Goal: Task Accomplishment & Management: Complete application form

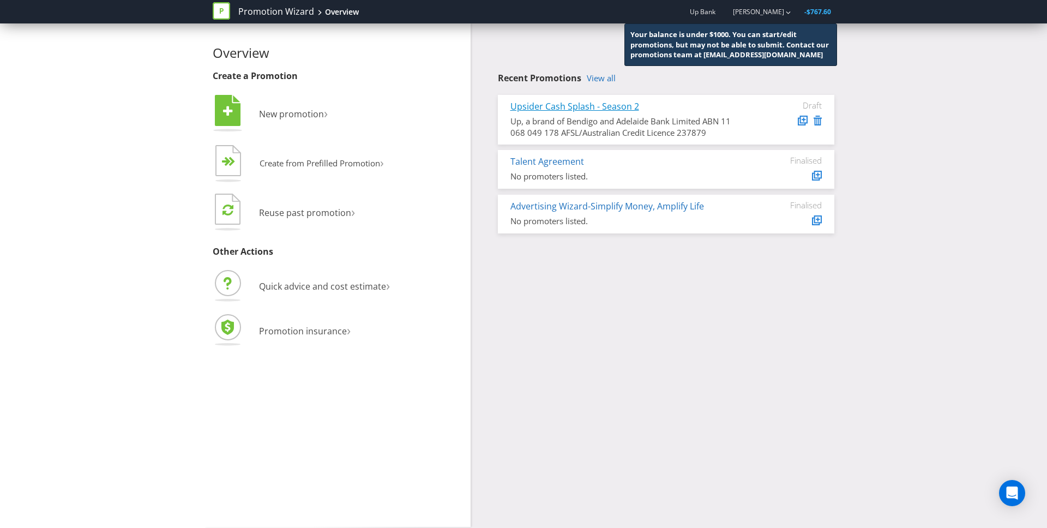
click at [632, 106] on link "Upsider Cash Splash - Season 2" at bounding box center [574, 106] width 129 height 12
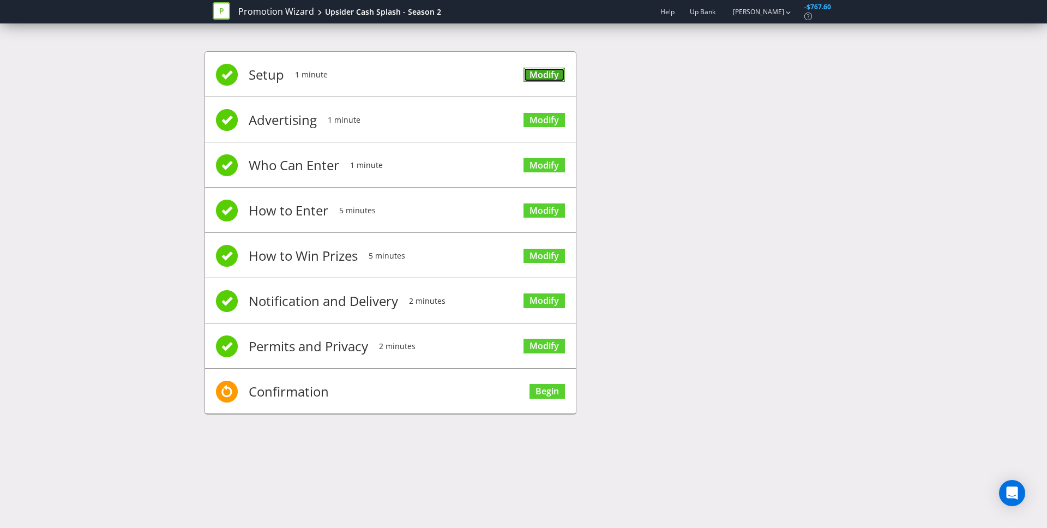
click at [543, 76] on link "Modify" at bounding box center [543, 75] width 41 height 15
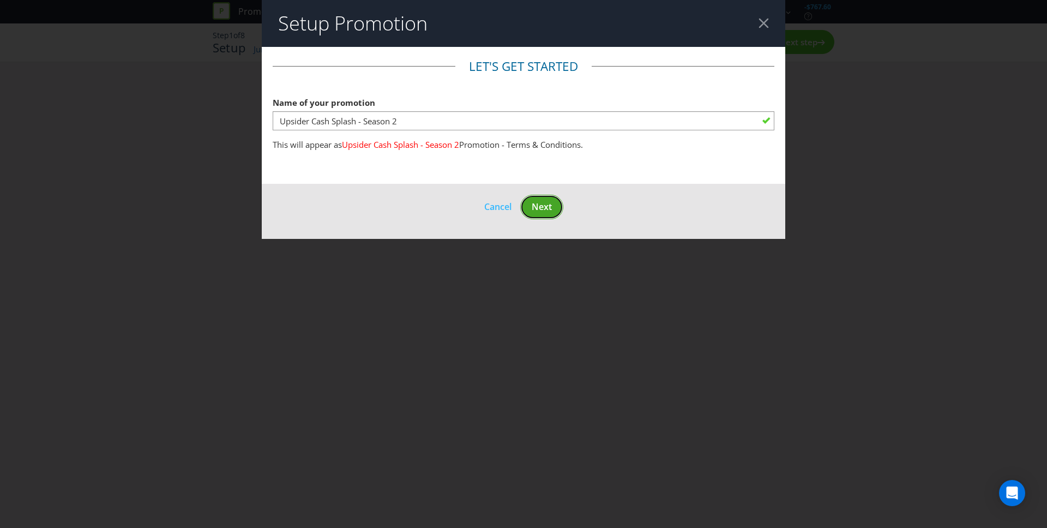
click at [543, 207] on span "Next" at bounding box center [541, 207] width 20 height 12
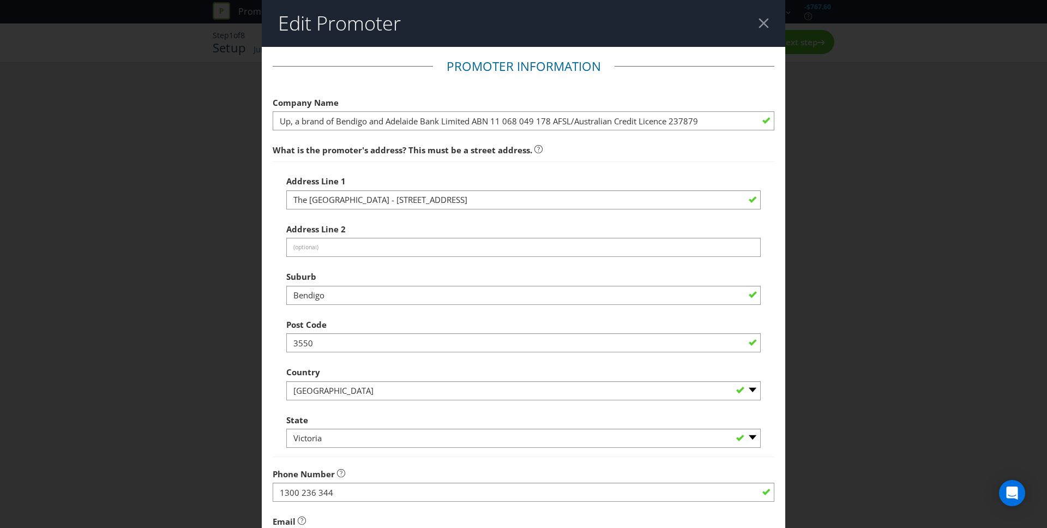
scroll to position [184, 0]
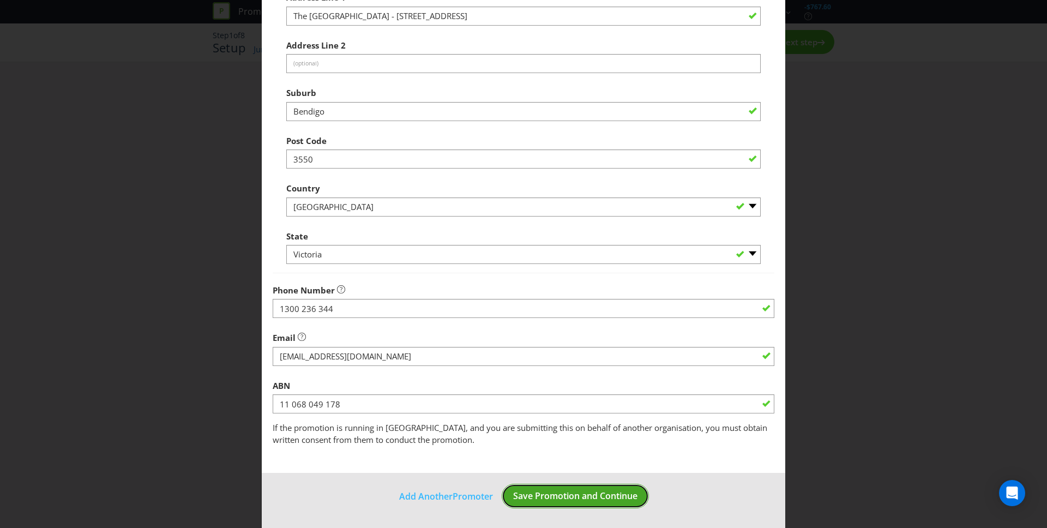
click at [577, 495] on span "Save Promotion and Continue" at bounding box center [575, 495] width 124 height 12
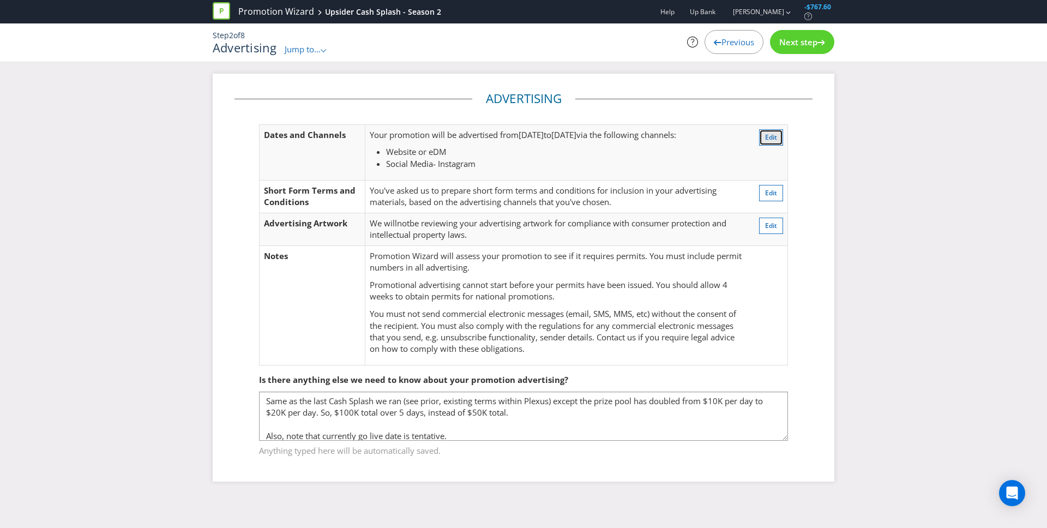
click at [773, 135] on span "Edit" at bounding box center [771, 136] width 12 height 9
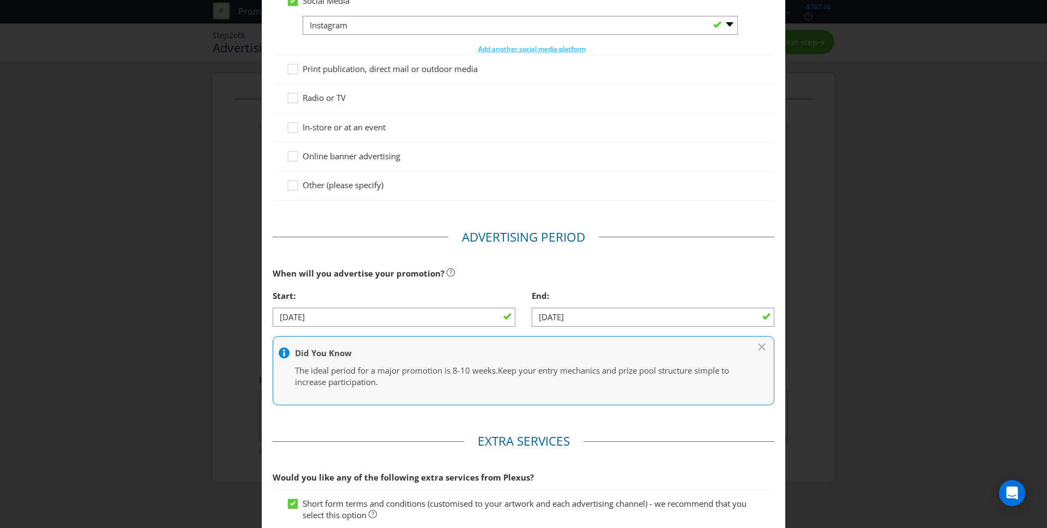
scroll to position [269, 0]
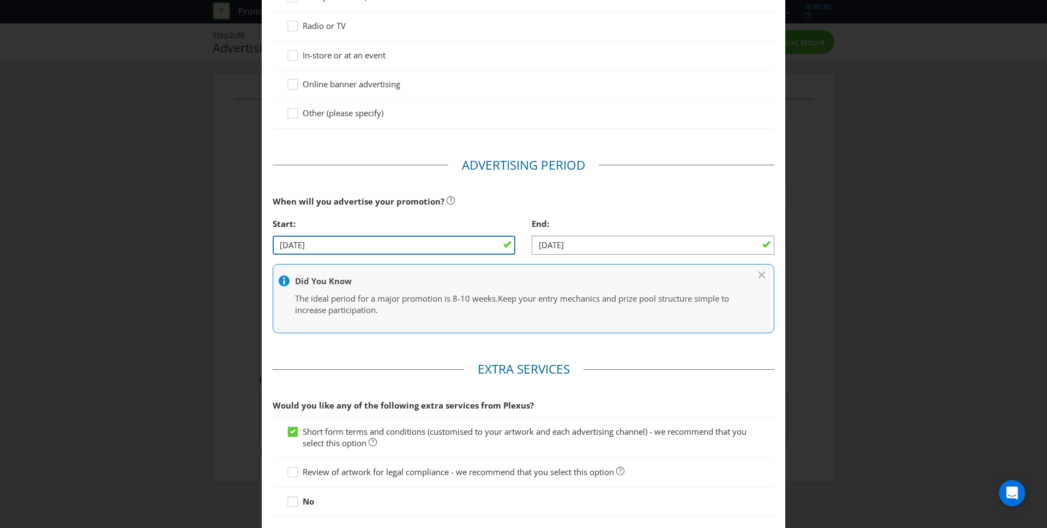
click at [287, 246] on input "[DATE]" at bounding box center [394, 244] width 243 height 19
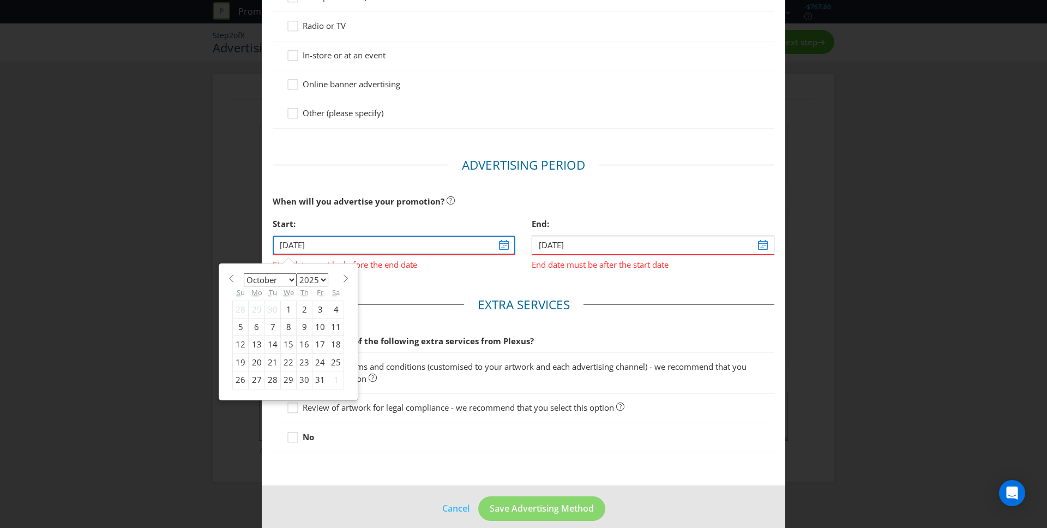
type input "[DATE]"
click at [409, 221] on div "Start:" at bounding box center [394, 224] width 243 height 22
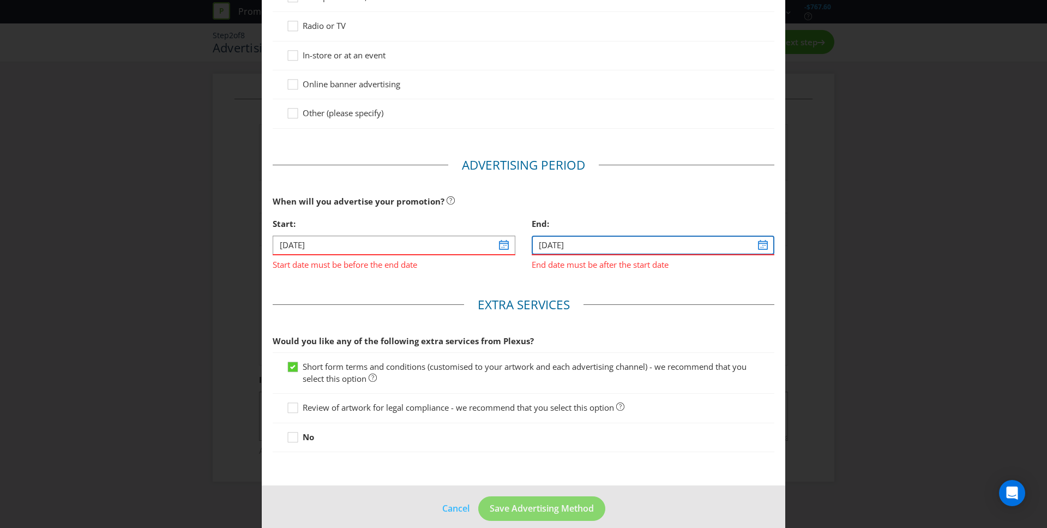
click at [546, 243] on input "[DATE]" at bounding box center [652, 244] width 243 height 19
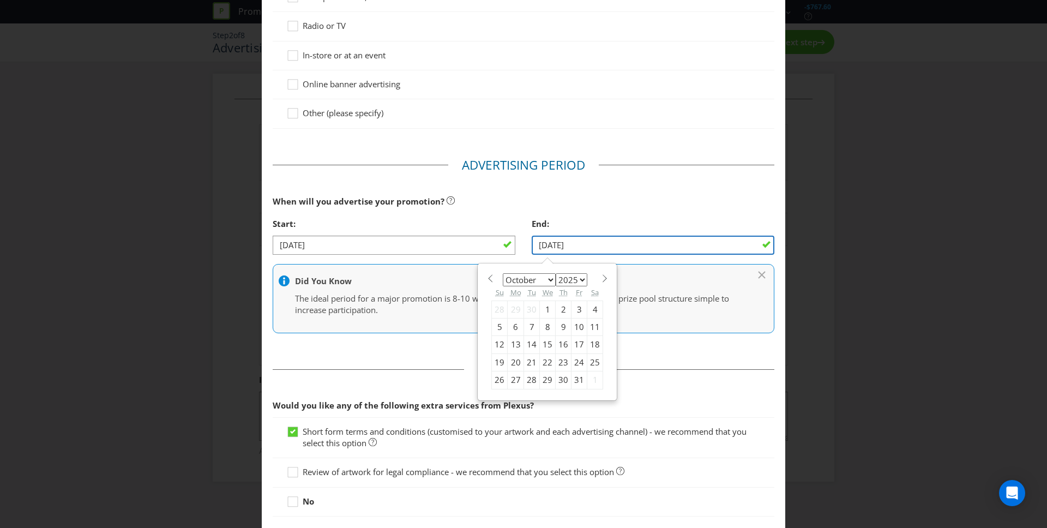
type input "[DATE]"
click at [582, 208] on div "When will you advertise your promotion?" at bounding box center [523, 201] width 501 height 22
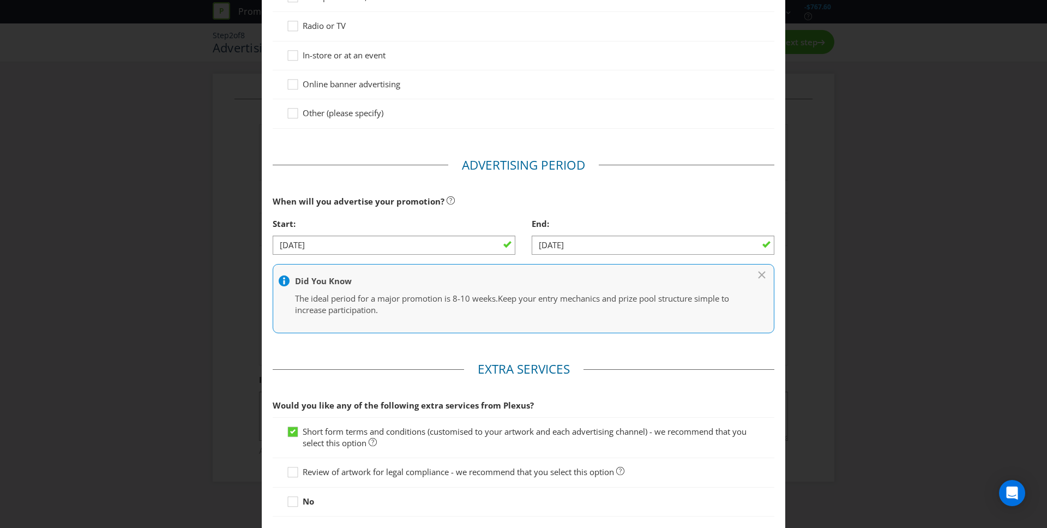
scroll to position [346, 0]
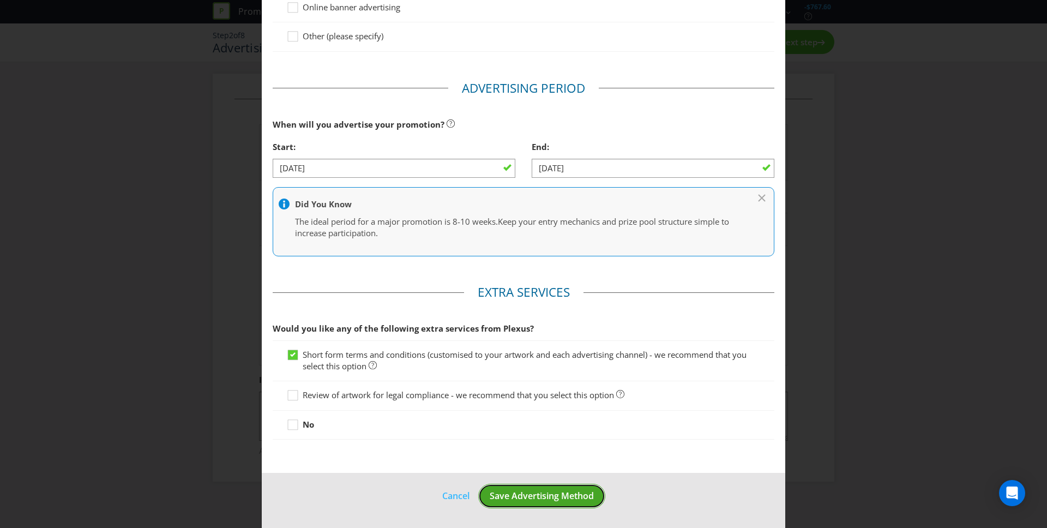
click at [538, 499] on span "Save Advertising Method" at bounding box center [541, 495] width 104 height 12
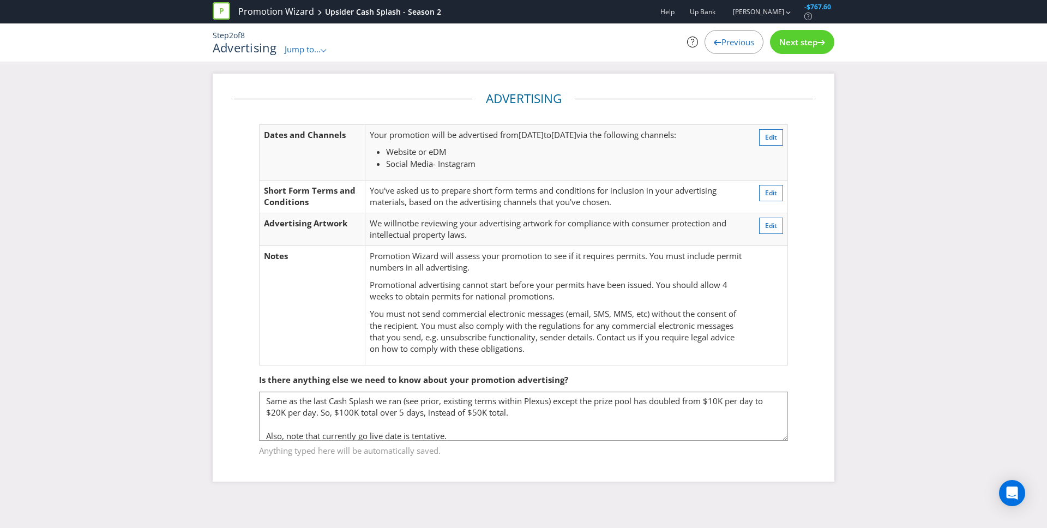
click at [791, 46] on span "Next step" at bounding box center [798, 42] width 38 height 11
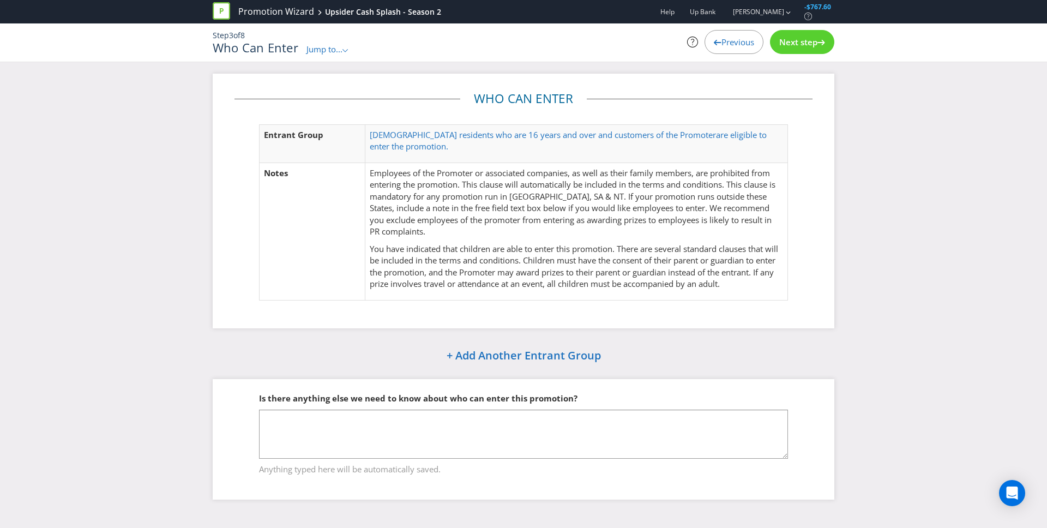
click at [791, 46] on span "Next step" at bounding box center [798, 42] width 38 height 11
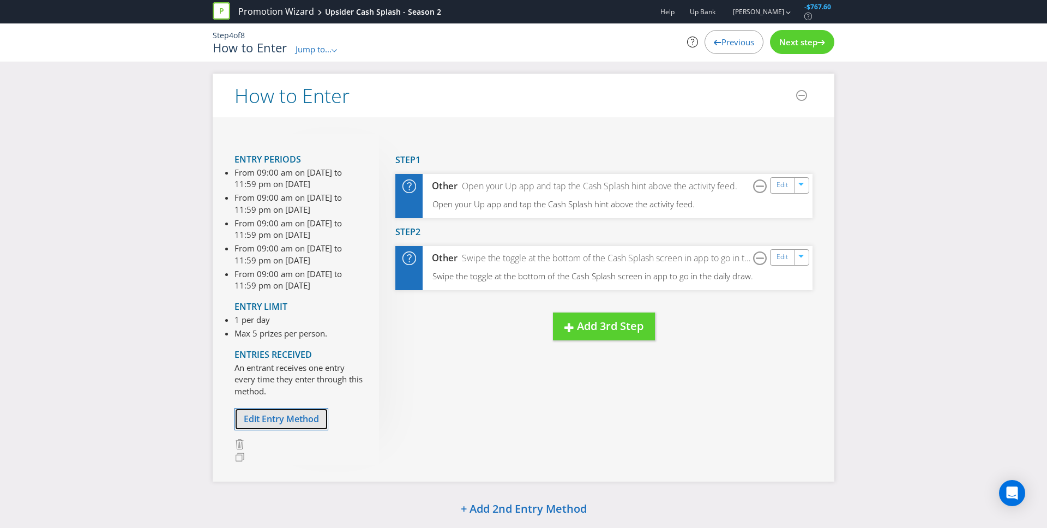
click at [274, 416] on span "Edit Entry Method" at bounding box center [281, 419] width 75 height 12
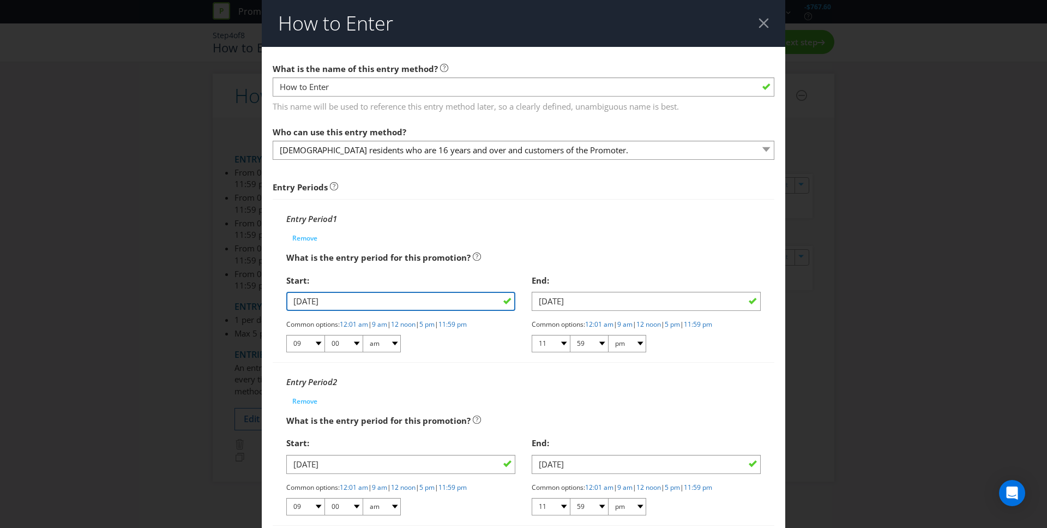
click at [301, 306] on input "[DATE]" at bounding box center [400, 301] width 229 height 19
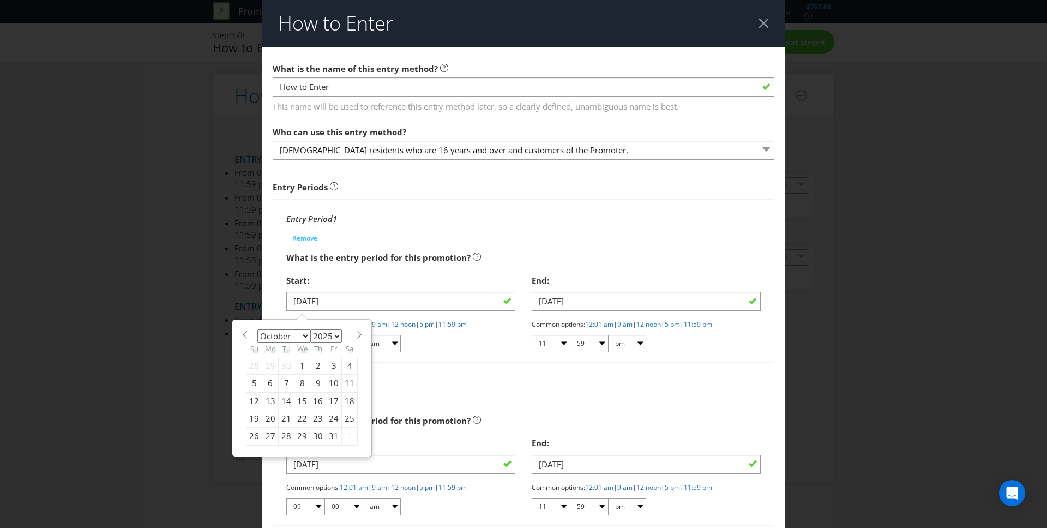
click at [272, 401] on div "13" at bounding box center [270, 400] width 16 height 17
type input "[DATE]"
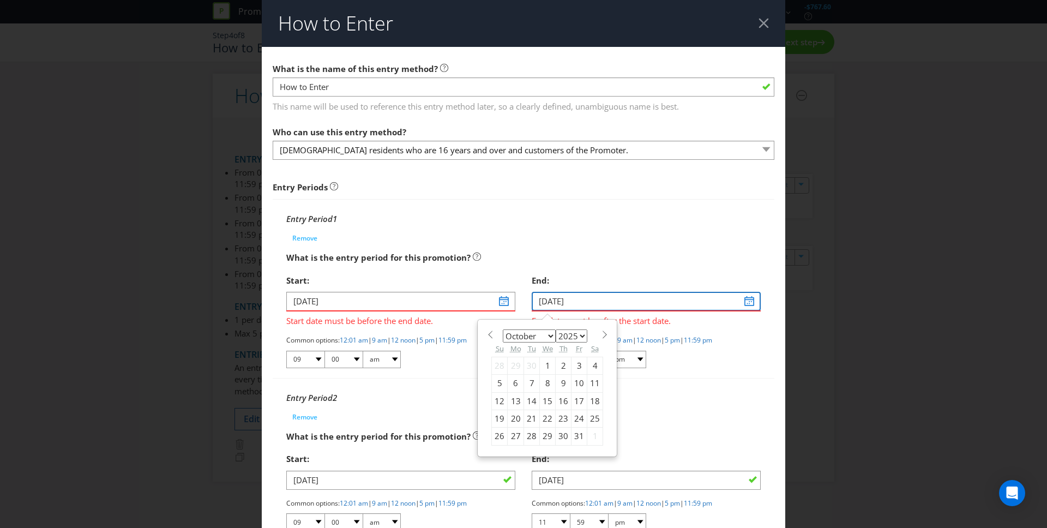
drag, startPoint x: 546, startPoint y: 301, endPoint x: 573, endPoint y: 300, distance: 27.3
click at [546, 301] on input "[DATE]" at bounding box center [645, 301] width 229 height 19
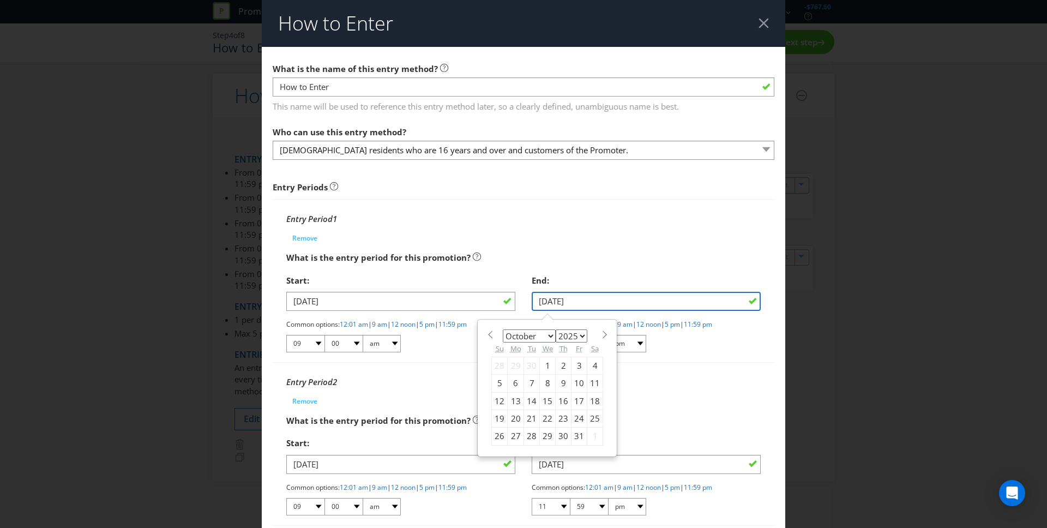
type input "[DATE]"
click at [609, 228] on div "Entry Period 1" at bounding box center [523, 219] width 474 height 22
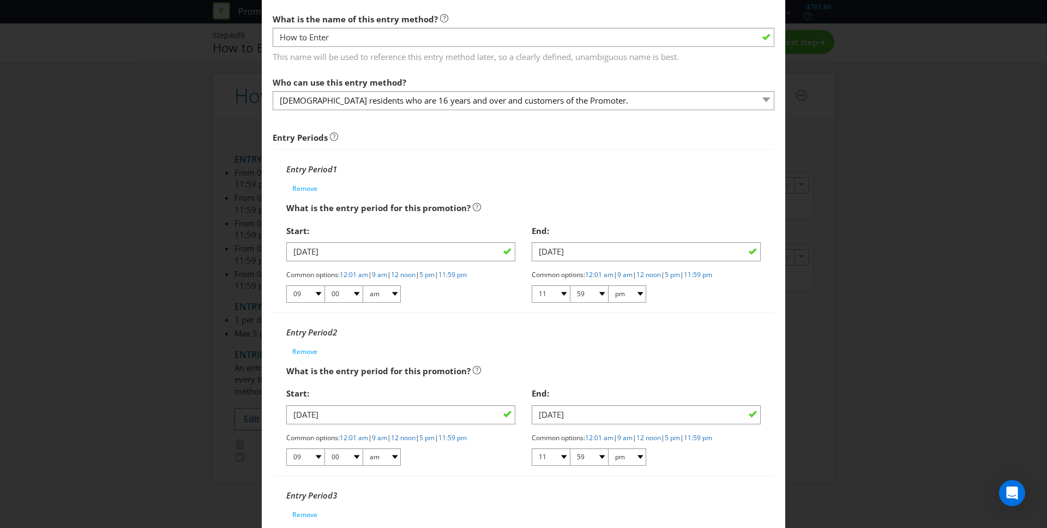
scroll to position [85, 0]
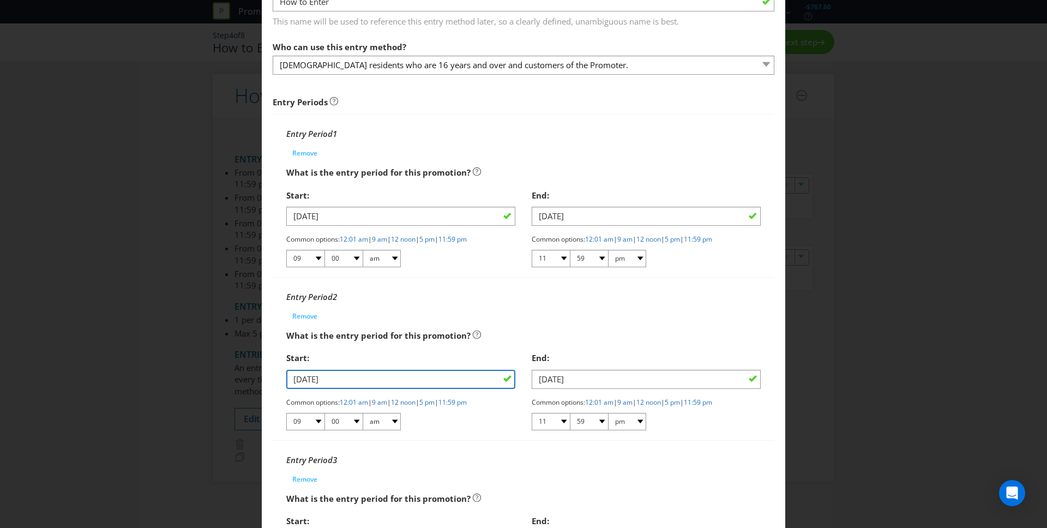
click at [298, 380] on input "[DATE]" at bounding box center [400, 379] width 229 height 19
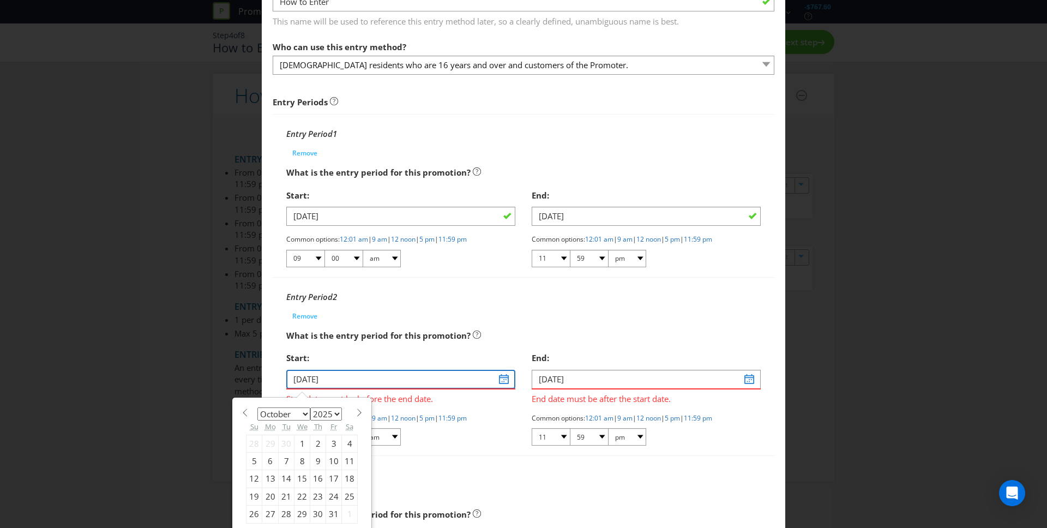
type input "[DATE]"
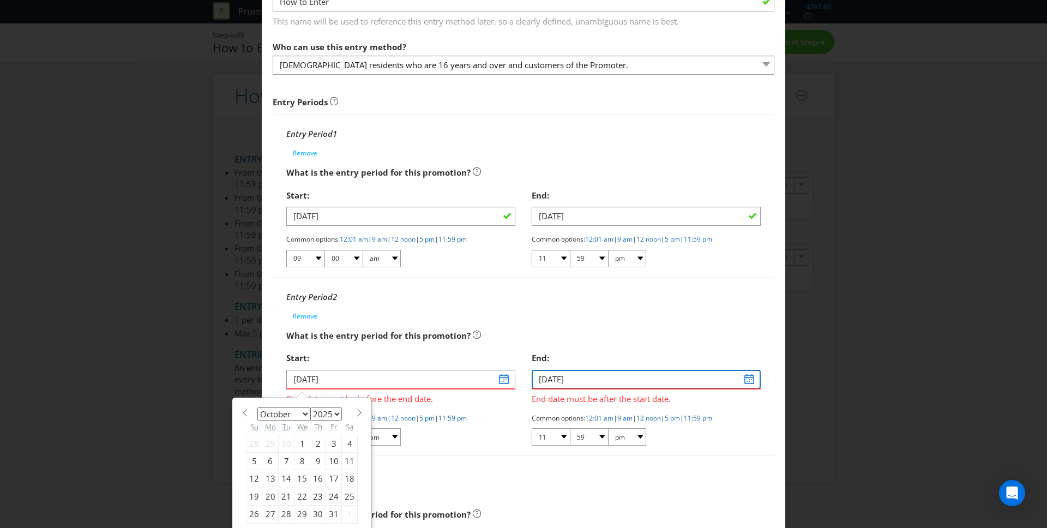
click at [544, 379] on input "[DATE]" at bounding box center [645, 379] width 229 height 19
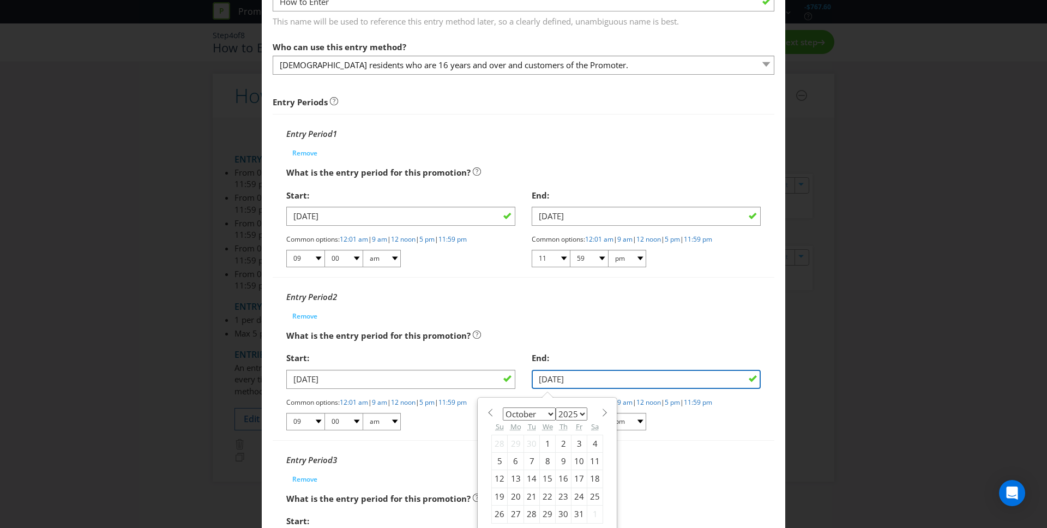
type input "[DATE]"
click at [574, 307] on div "Entry Period 2" at bounding box center [523, 297] width 474 height 22
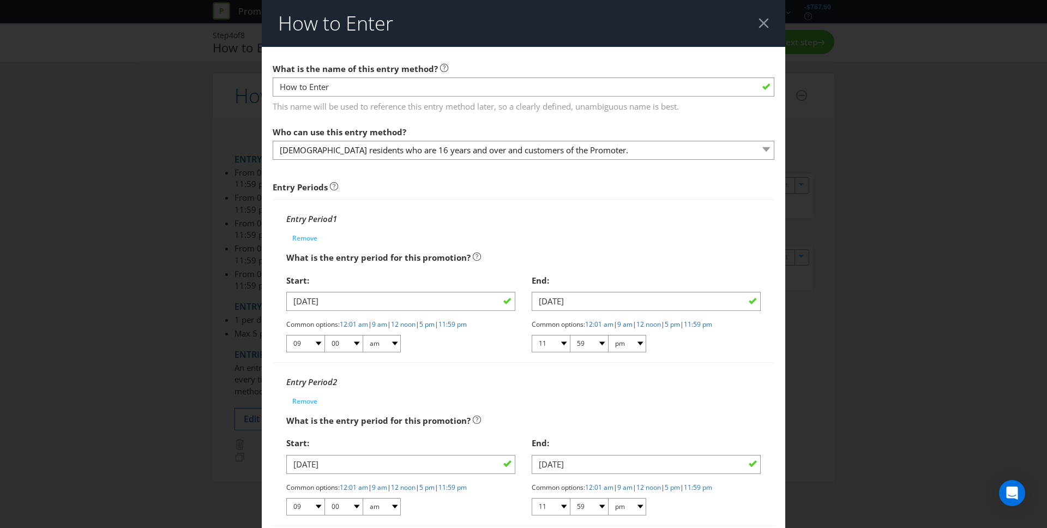
scroll to position [258, 0]
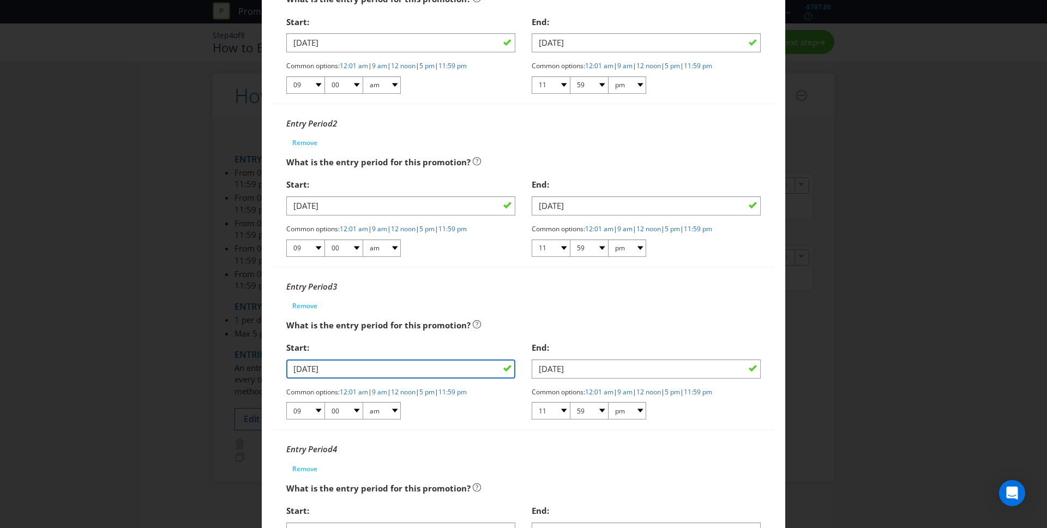
click at [301, 368] on input "[DATE]" at bounding box center [400, 368] width 229 height 19
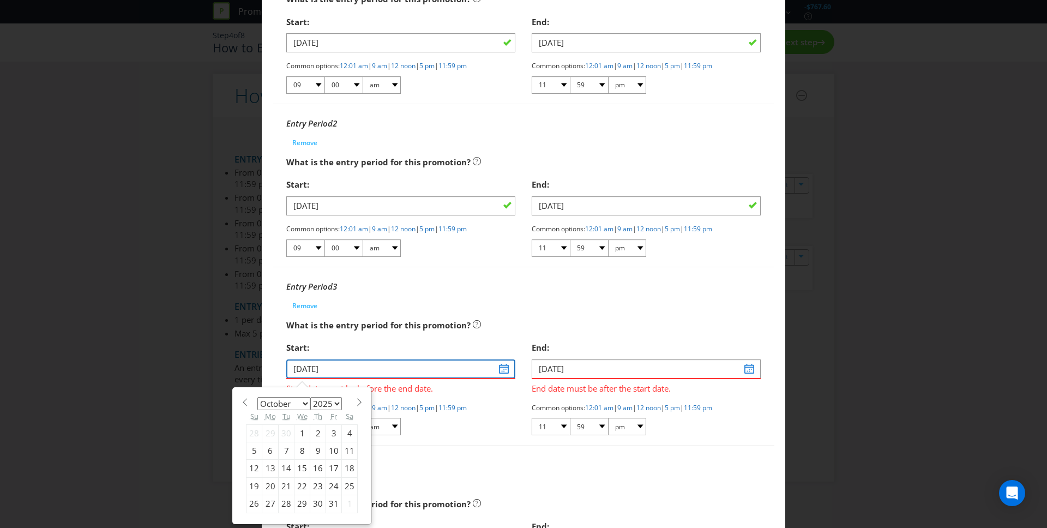
type input "[DATE]"
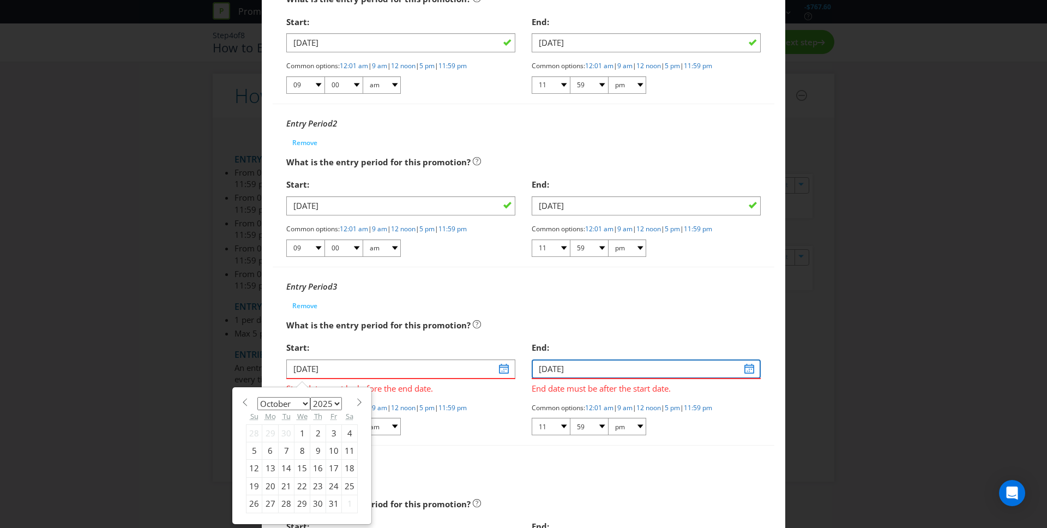
click at [546, 369] on input "[DATE]" at bounding box center [645, 368] width 229 height 19
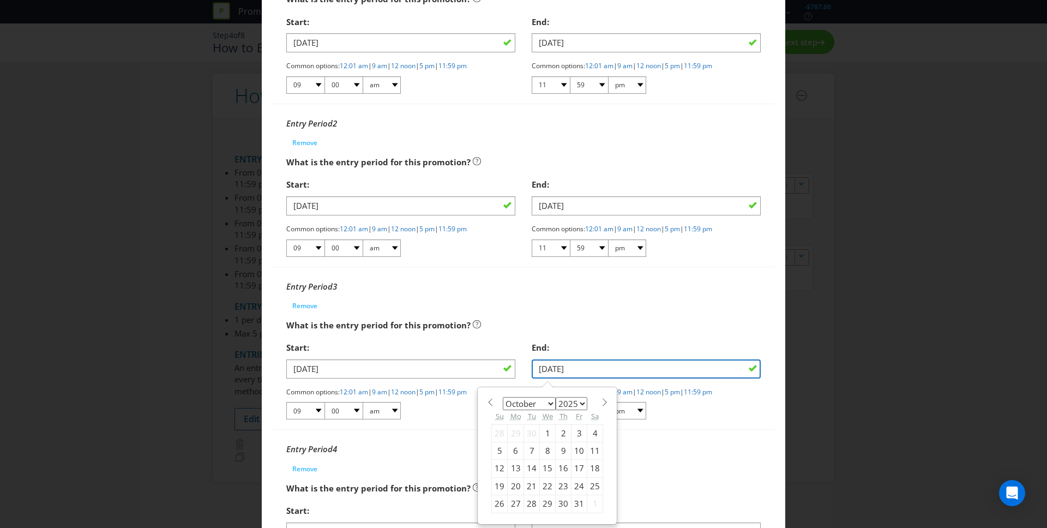
type input "[DATE]"
drag, startPoint x: 571, startPoint y: 301, endPoint x: 559, endPoint y: 309, distance: 14.2
click at [571, 300] on div "Entry Period 3 Remove" at bounding box center [523, 294] width 474 height 39
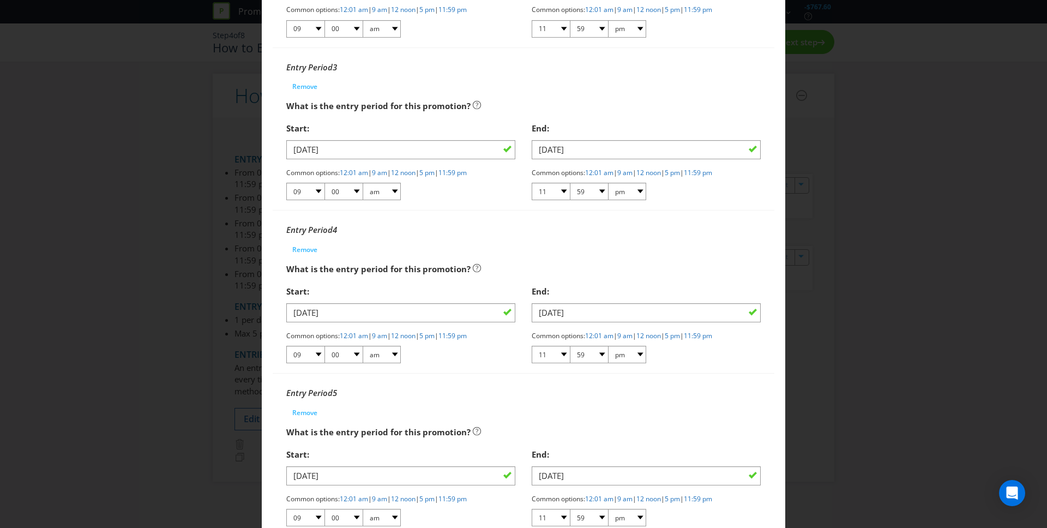
scroll to position [479, 0]
click at [299, 313] on input "[DATE]" at bounding box center [400, 311] width 229 height 19
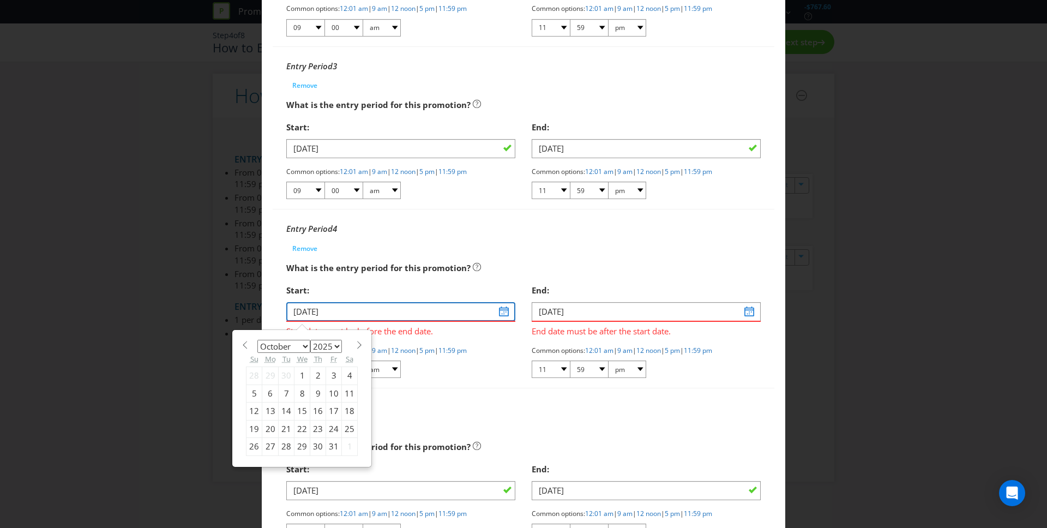
type input "[DATE]"
click at [606, 266] on div "What is the entry period for this promotion?" at bounding box center [523, 268] width 474 height 22
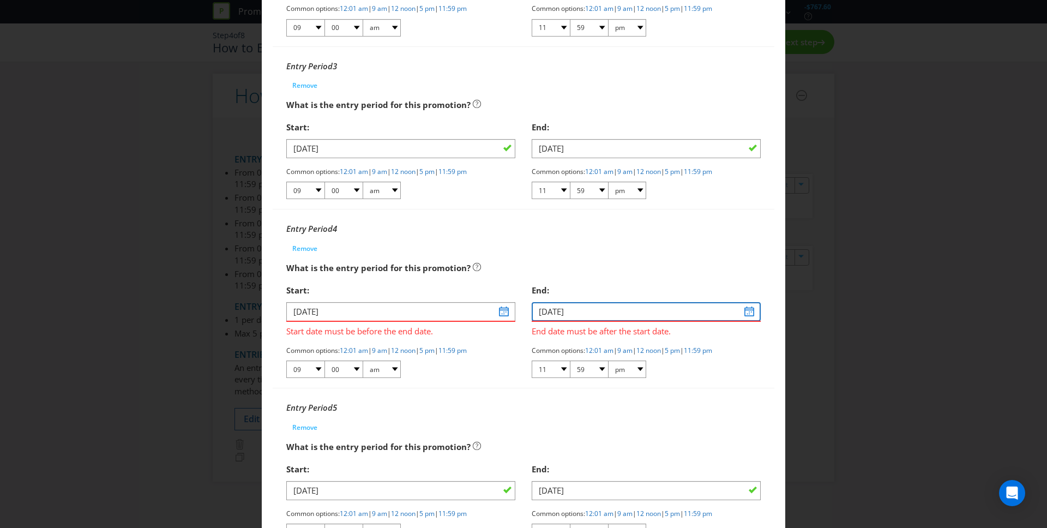
click at [546, 314] on input "[DATE]" at bounding box center [645, 311] width 229 height 19
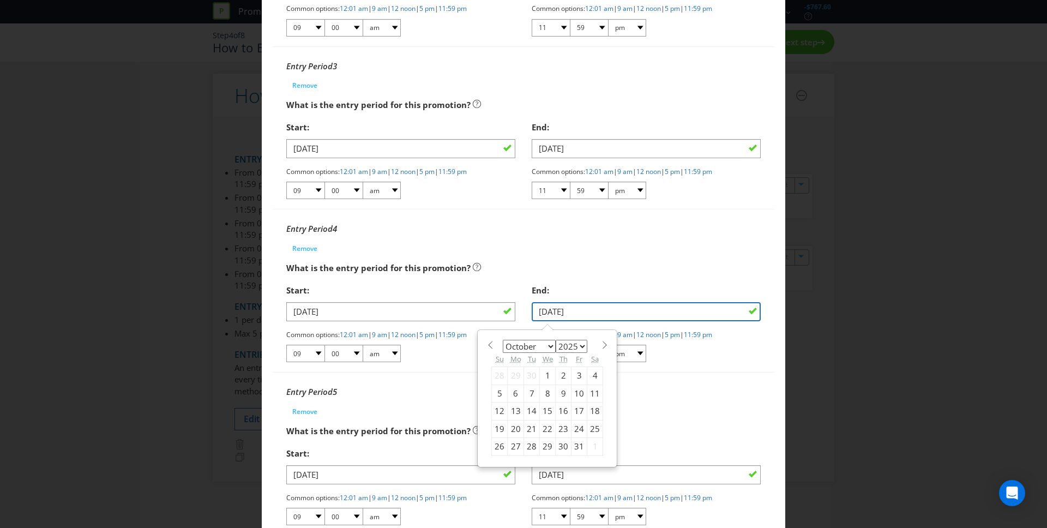
type input "[DATE]"
drag, startPoint x: 569, startPoint y: 275, endPoint x: 466, endPoint y: 341, distance: 122.6
click at [570, 274] on div "What is the entry period for this promotion?" at bounding box center [523, 268] width 474 height 22
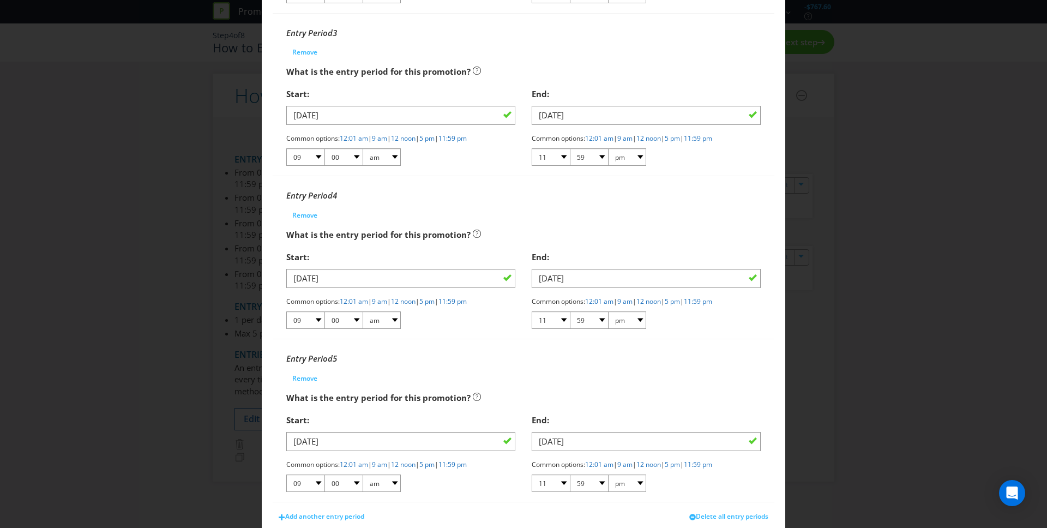
scroll to position [529, 0]
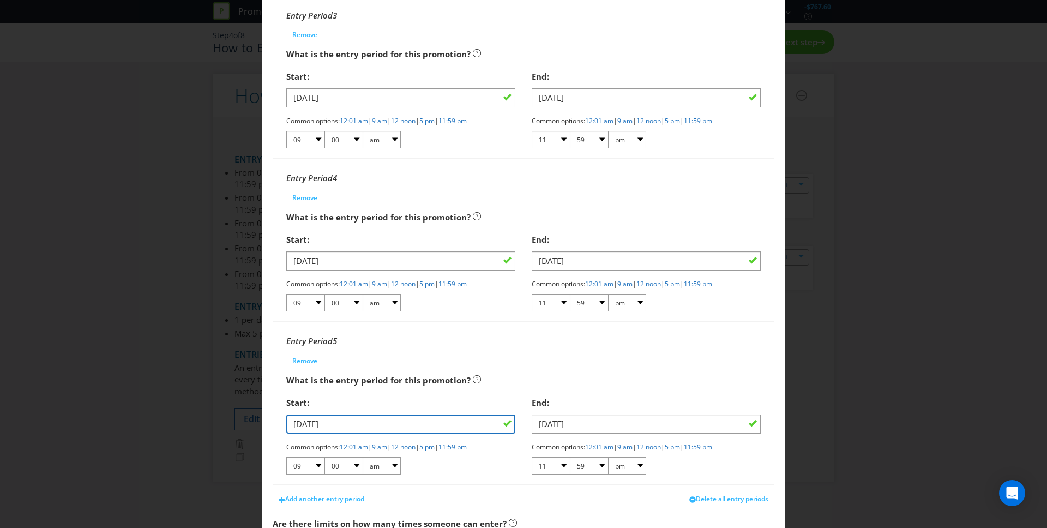
click at [298, 423] on input "[DATE]" at bounding box center [400, 423] width 229 height 19
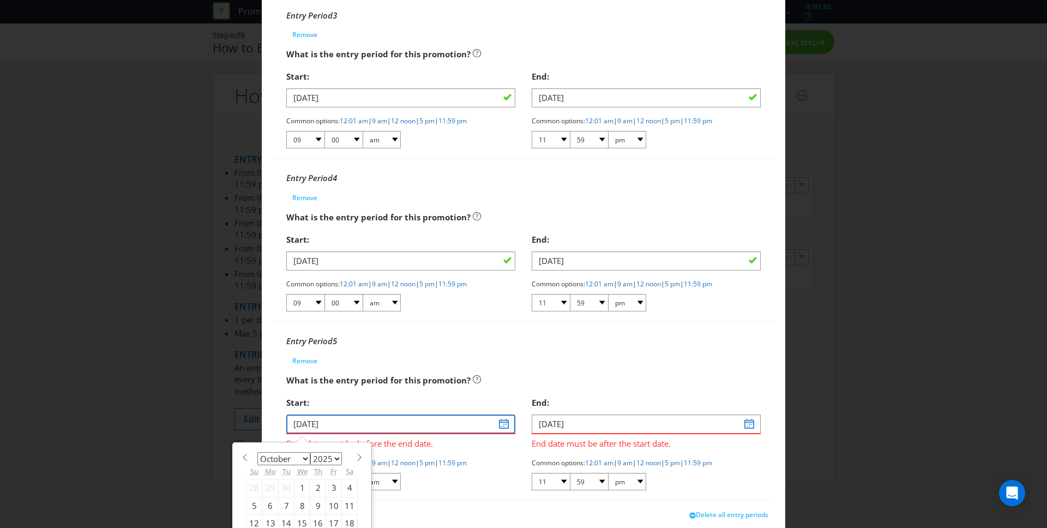
type input "[DATE]"
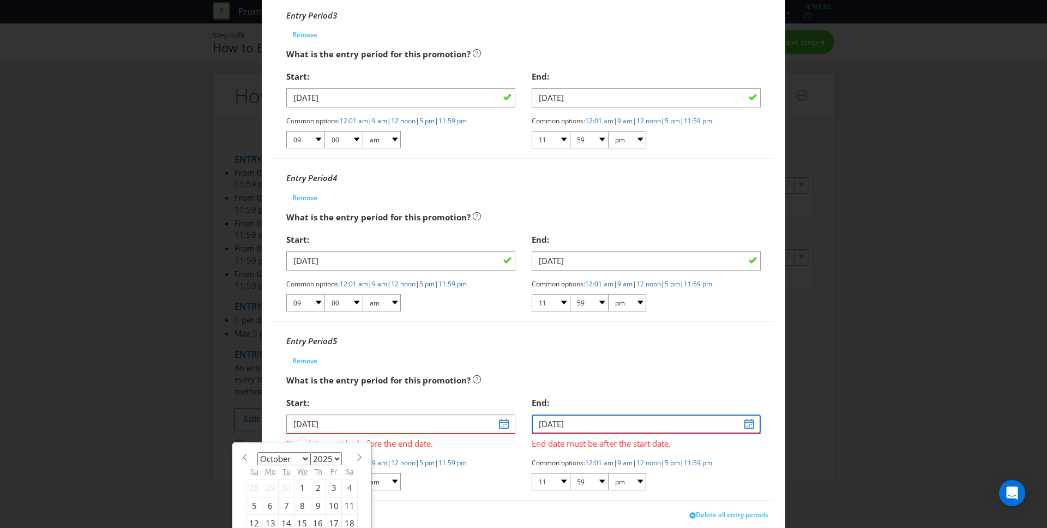
drag, startPoint x: 546, startPoint y: 422, endPoint x: 552, endPoint y: 422, distance: 6.0
click at [547, 422] on input "[DATE]" at bounding box center [645, 423] width 229 height 19
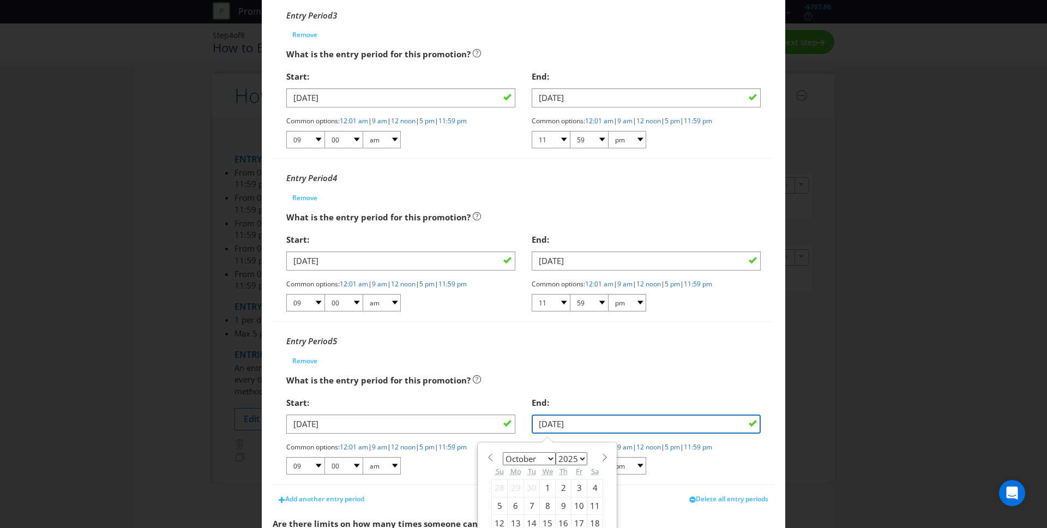
type input "[DATE]"
click at [568, 372] on div "What is the entry period for this promotion?" at bounding box center [523, 380] width 474 height 22
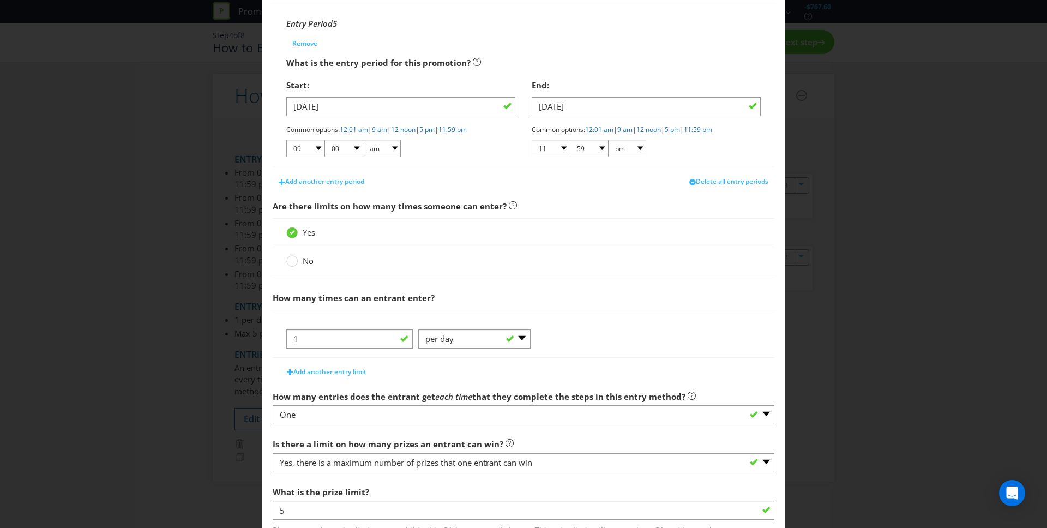
scroll to position [940, 0]
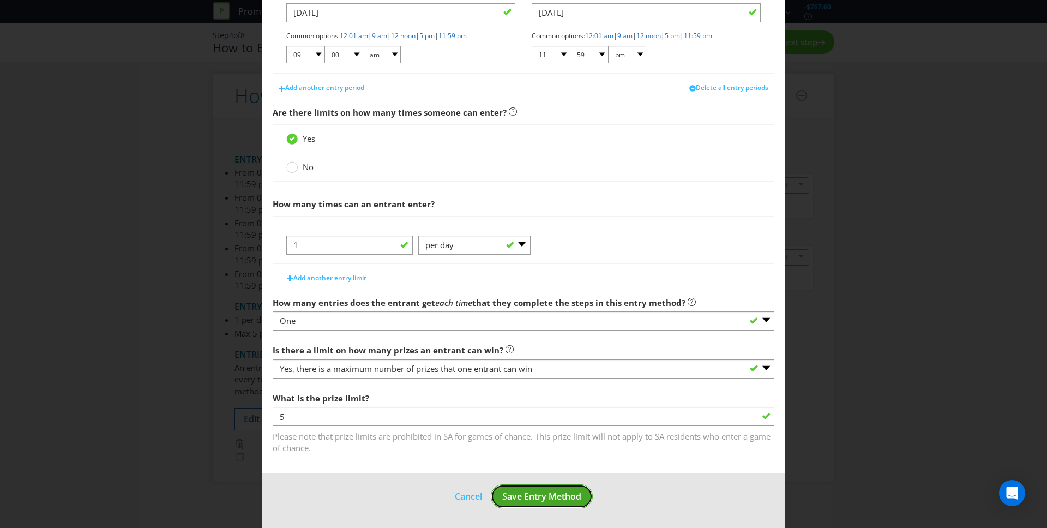
click at [547, 497] on span "Save Entry Method" at bounding box center [541, 496] width 79 height 12
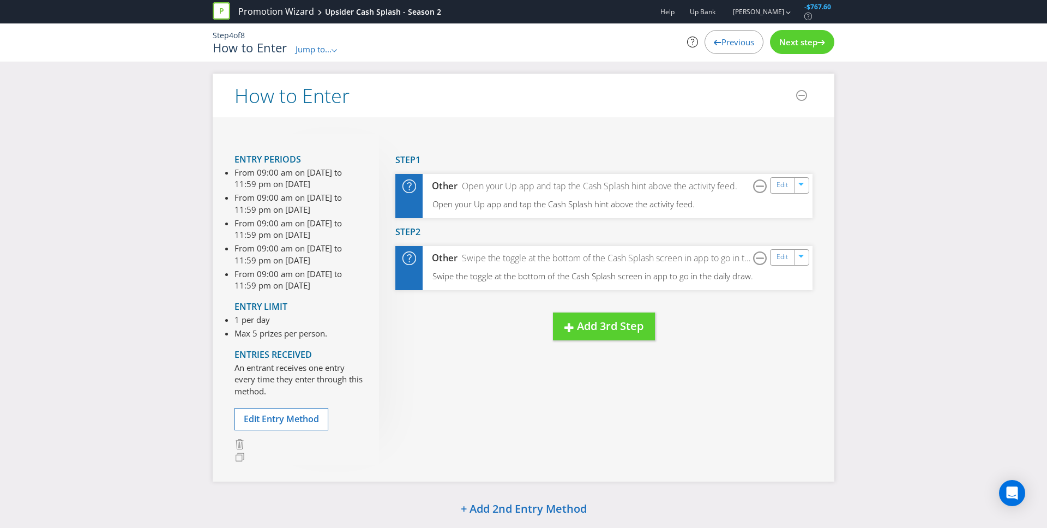
click at [803, 41] on span "Next step" at bounding box center [798, 42] width 38 height 11
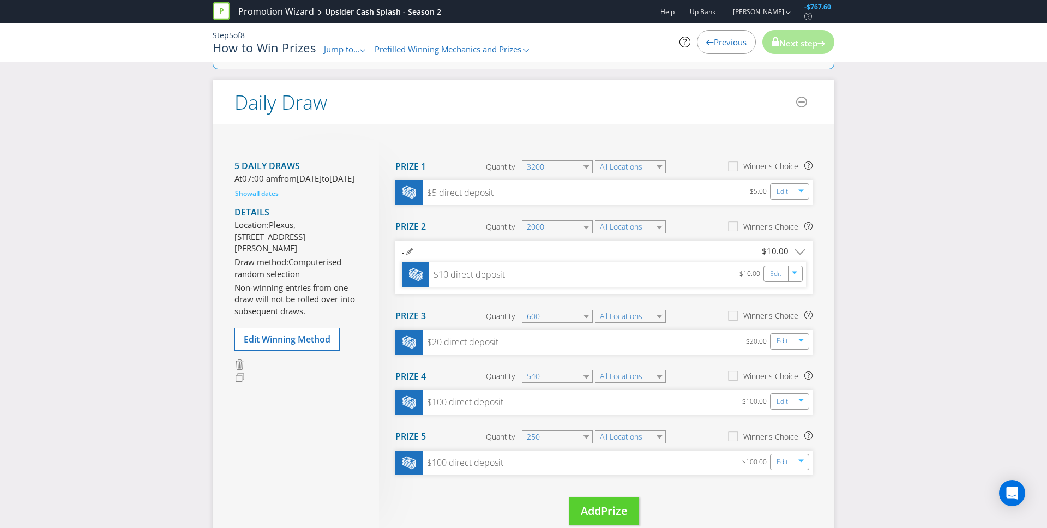
scroll to position [171, 0]
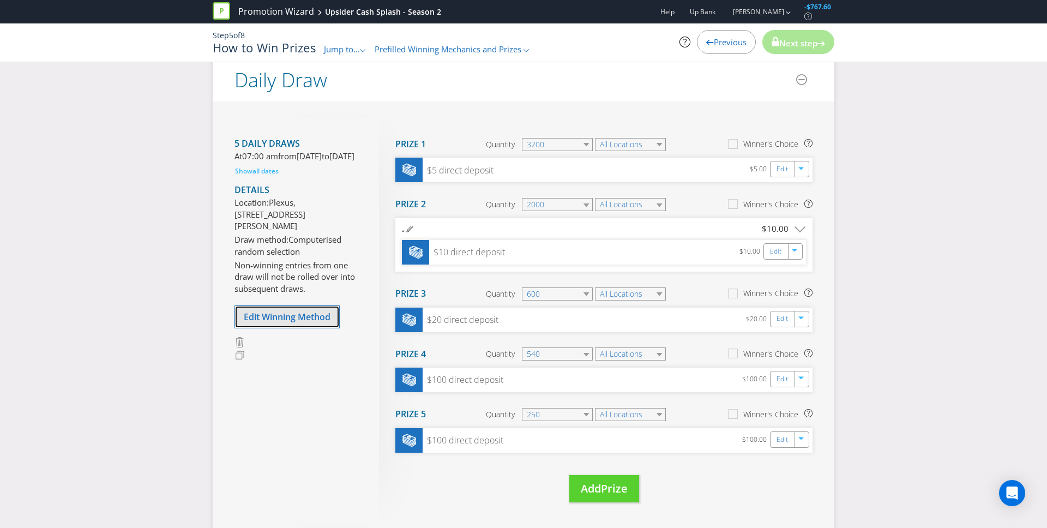
click at [306, 323] on span "Edit Winning Method" at bounding box center [287, 317] width 87 height 12
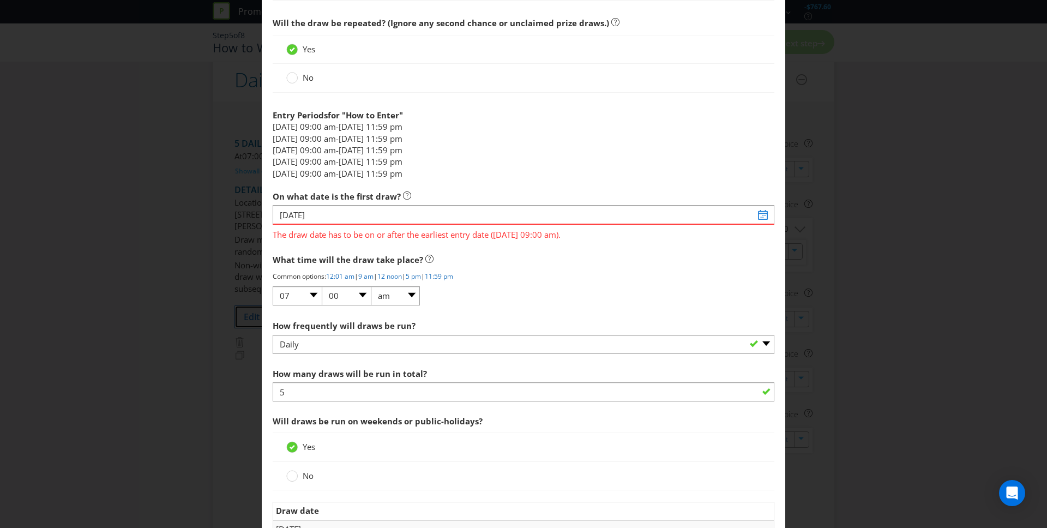
scroll to position [477, 0]
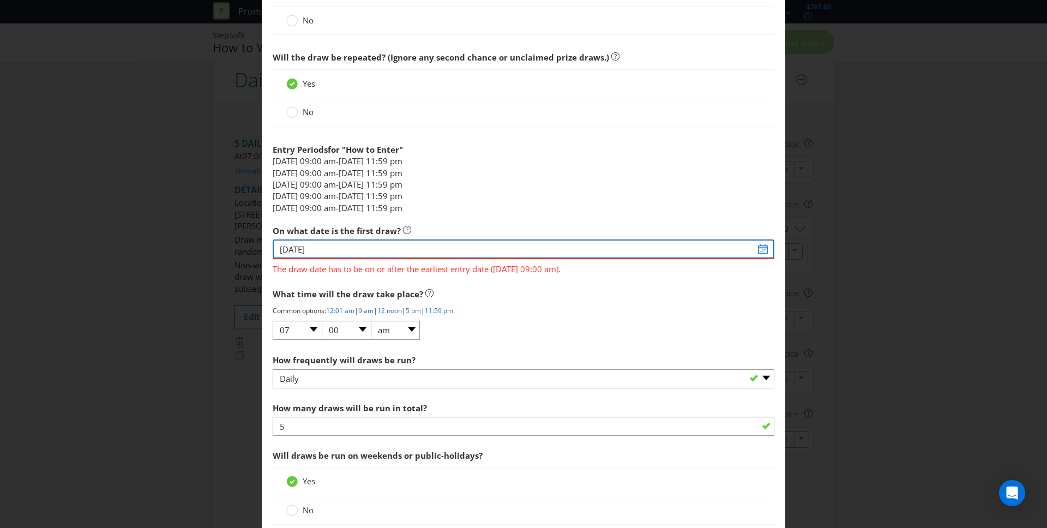
click at [288, 247] on input "[DATE]" at bounding box center [523, 248] width 501 height 19
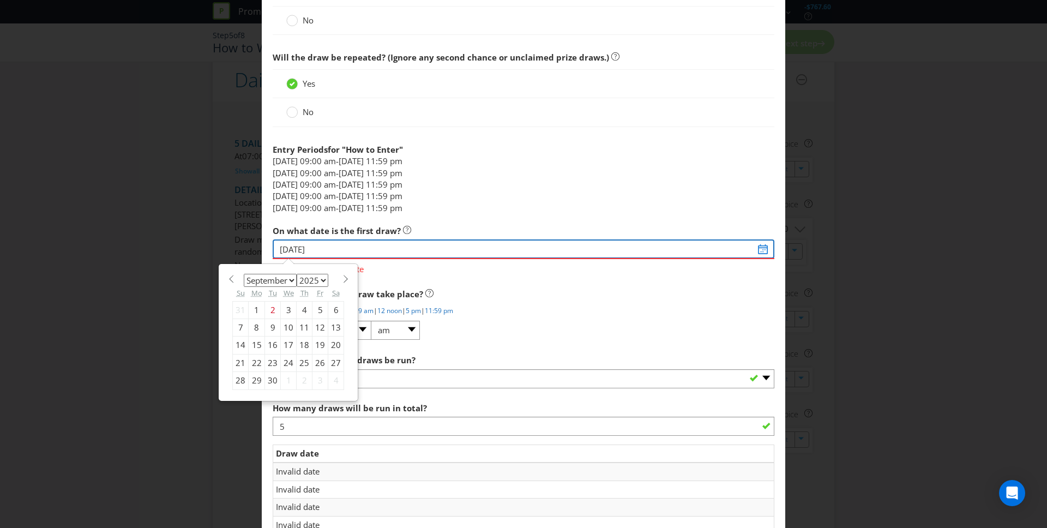
type input "[DATE]"
select select "9"
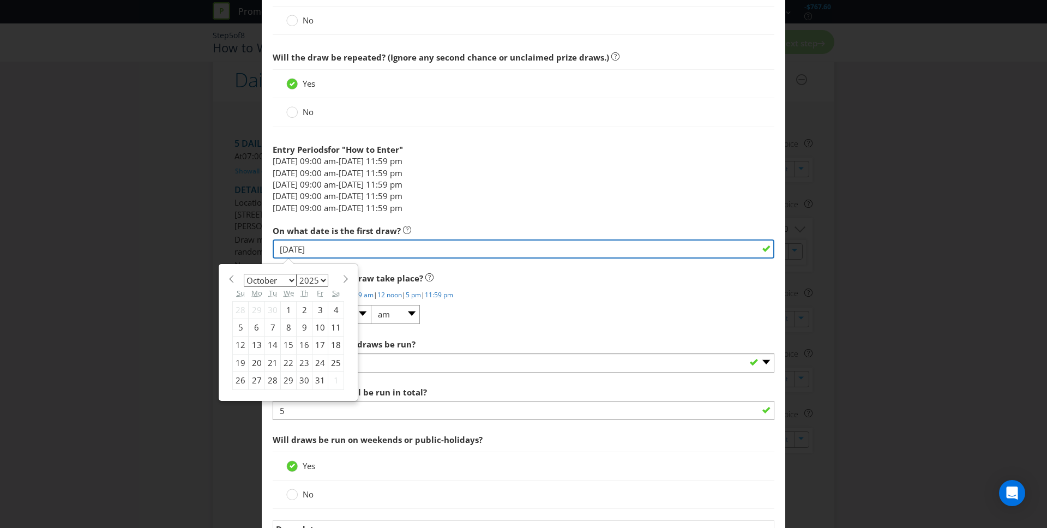
type input "[DATE]"
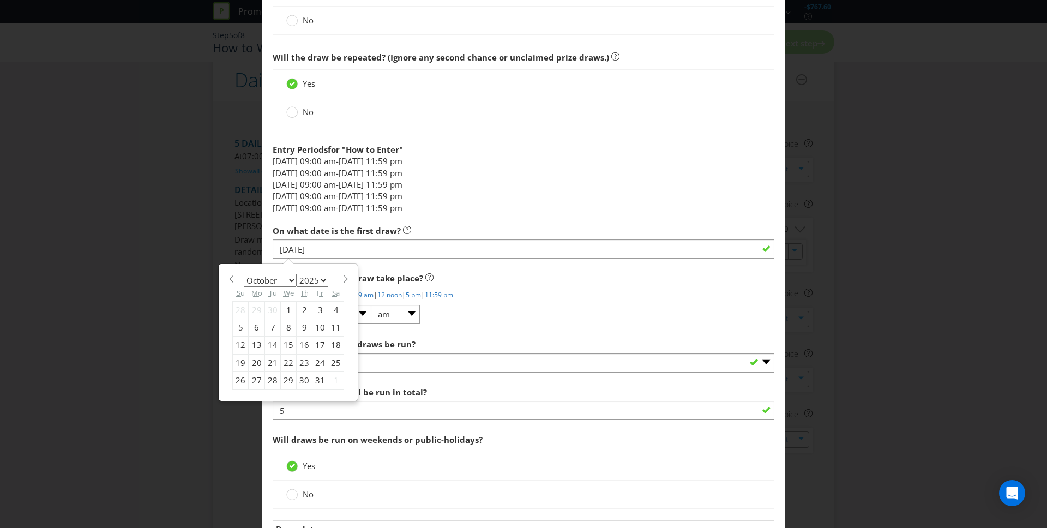
click at [513, 202] on li "[DATE] 09:00 am - [DATE] 11:59 pm" at bounding box center [523, 207] width 501 height 11
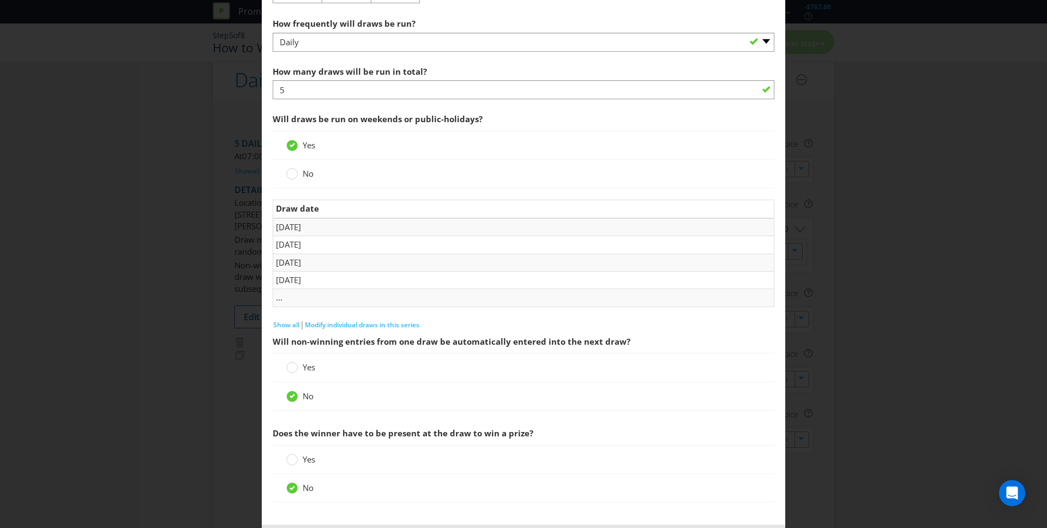
scroll to position [849, 0]
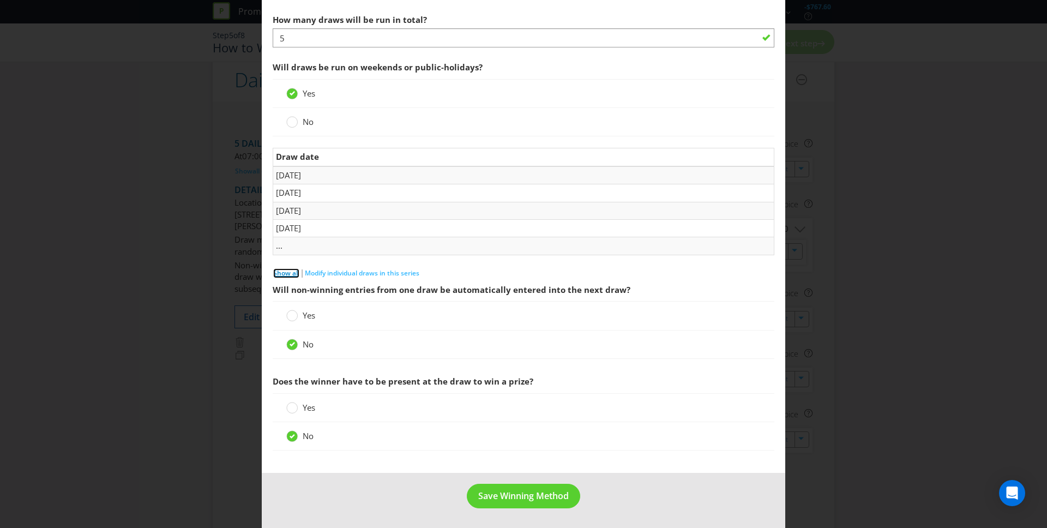
click at [293, 276] on span "Show all" at bounding box center [286, 272] width 26 height 9
click at [524, 493] on span "Save Winning Method" at bounding box center [523, 495] width 90 height 12
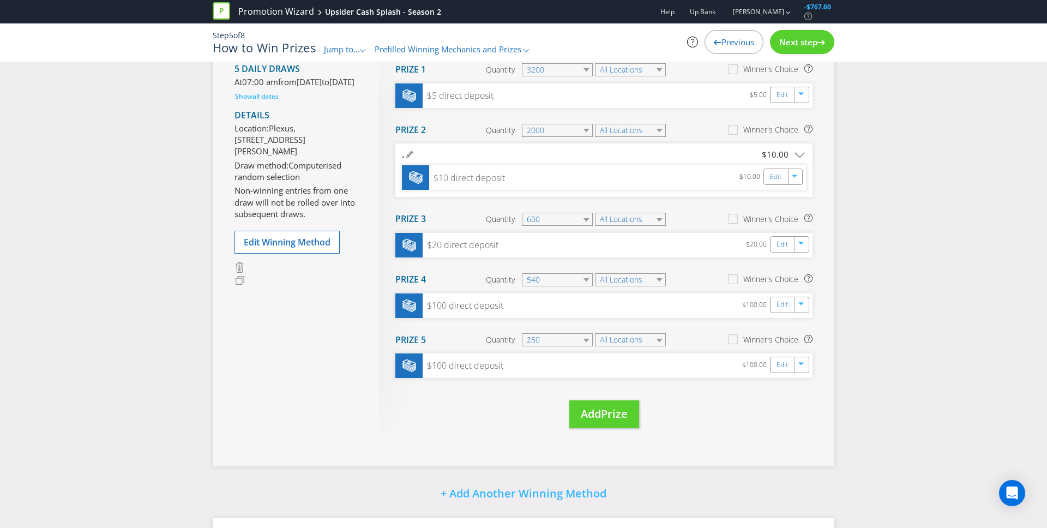
scroll to position [96, 0]
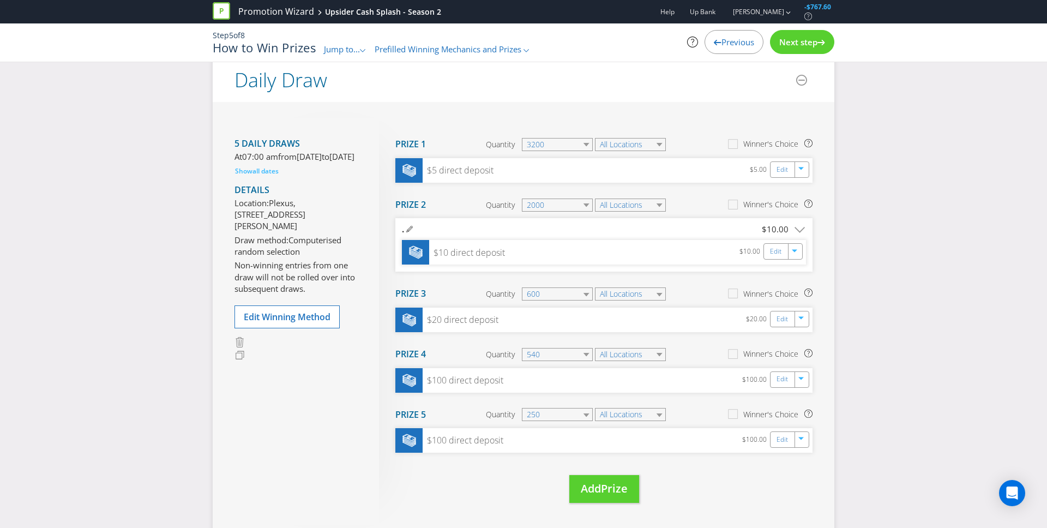
click at [805, 46] on span "Next step" at bounding box center [798, 42] width 38 height 11
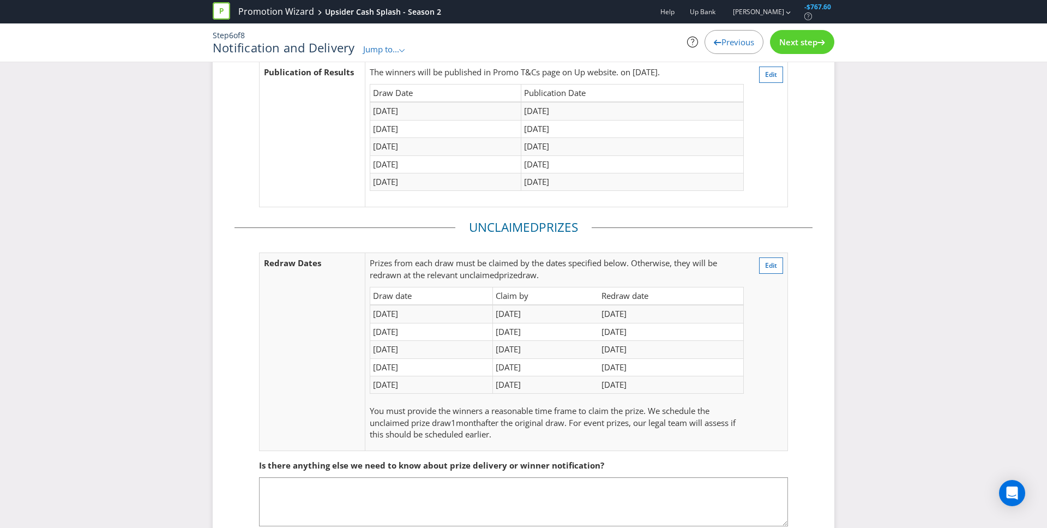
scroll to position [135, 0]
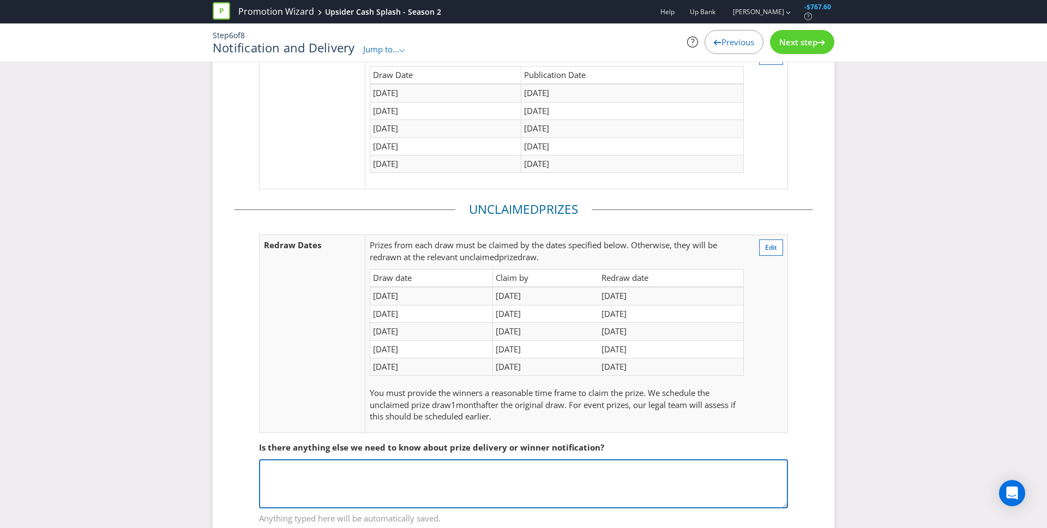
click at [487, 480] on textarea at bounding box center [523, 483] width 529 height 49
type textarea "Claiming isn't really relevant here as upon drawing, if the user wins the cash …"
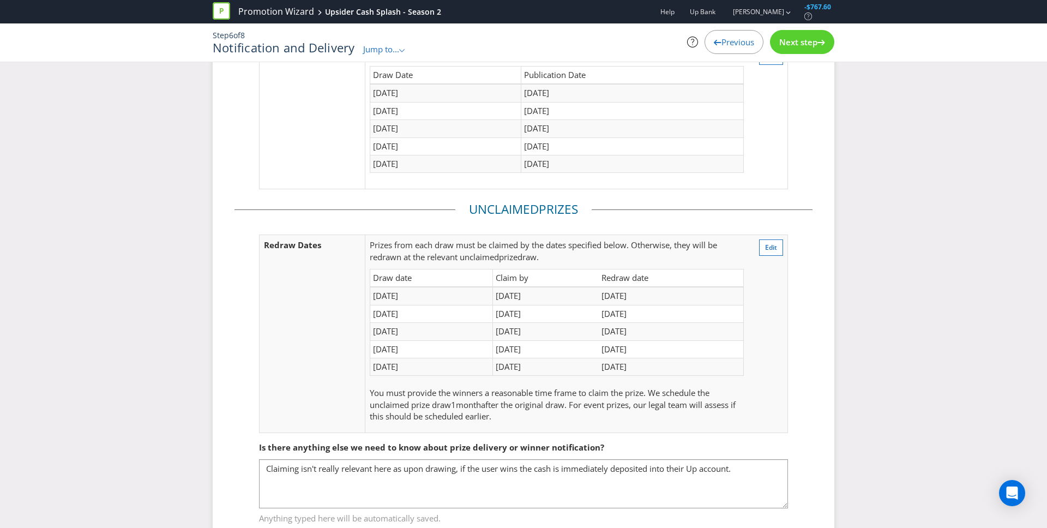
click at [807, 43] on span "Next step" at bounding box center [798, 42] width 38 height 11
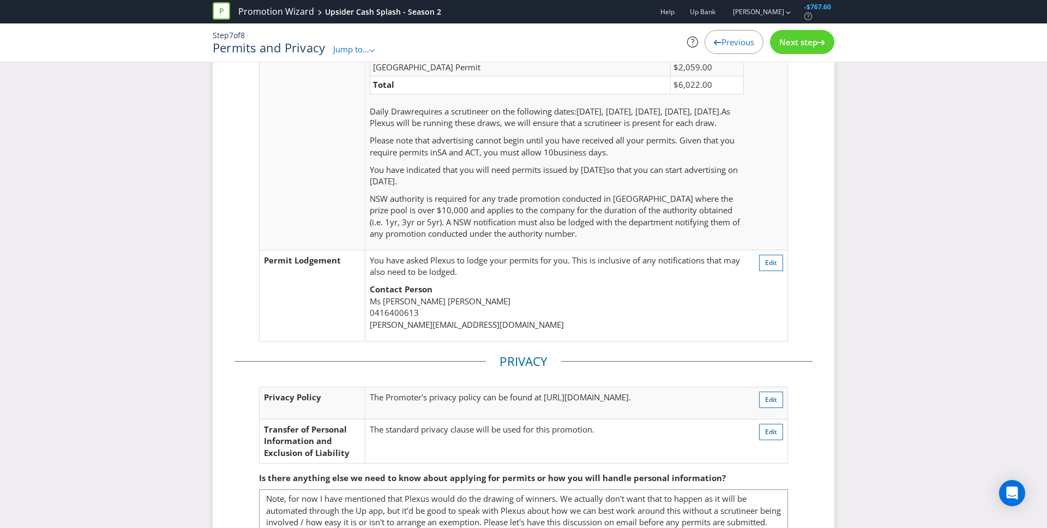
scroll to position [139, 0]
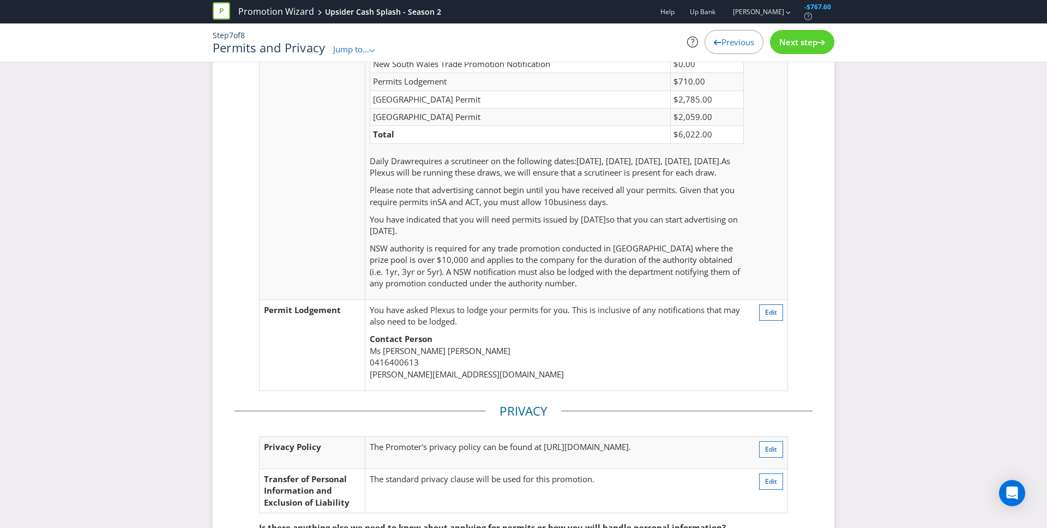
click at [795, 43] on span "Next step" at bounding box center [798, 42] width 38 height 11
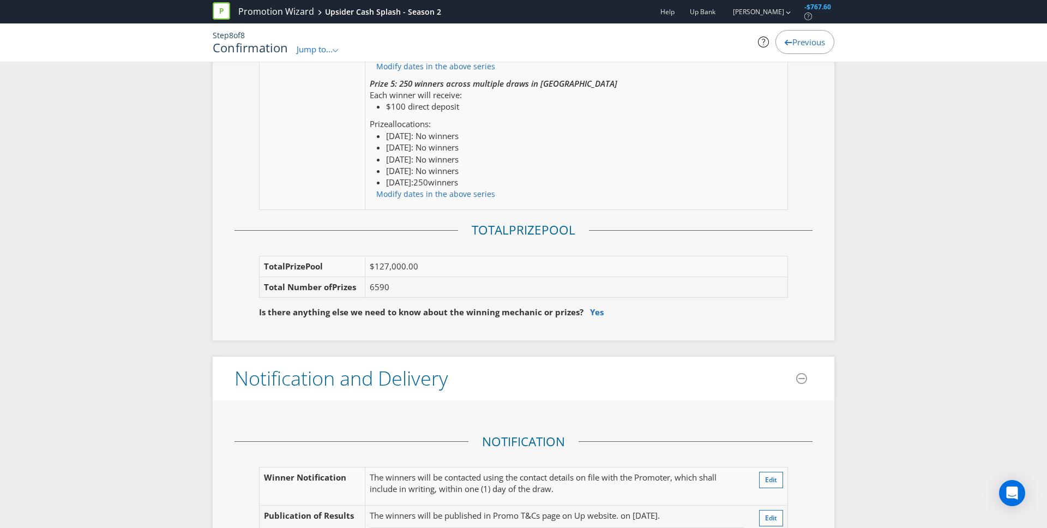
scroll to position [1950, 0]
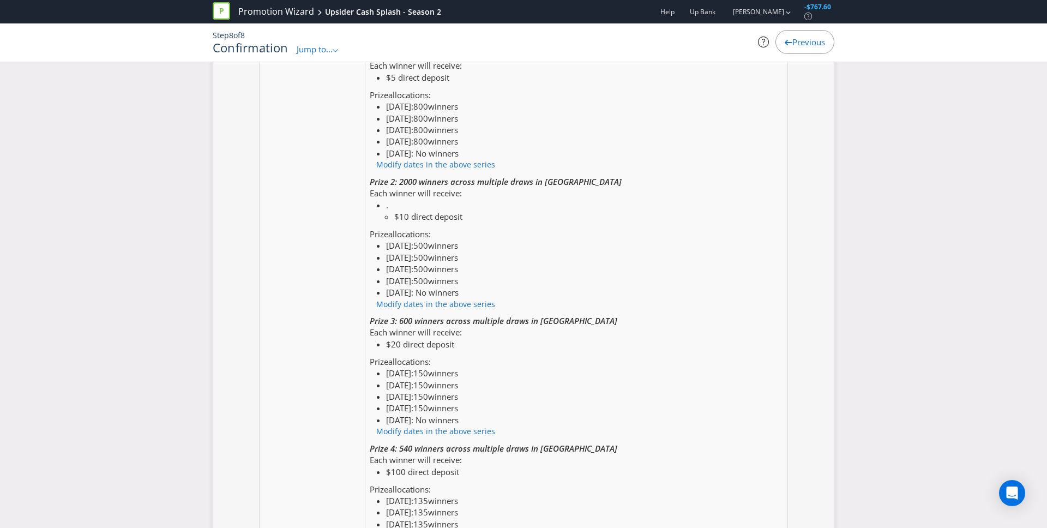
click at [813, 41] on span "Previous" at bounding box center [808, 42] width 33 height 11
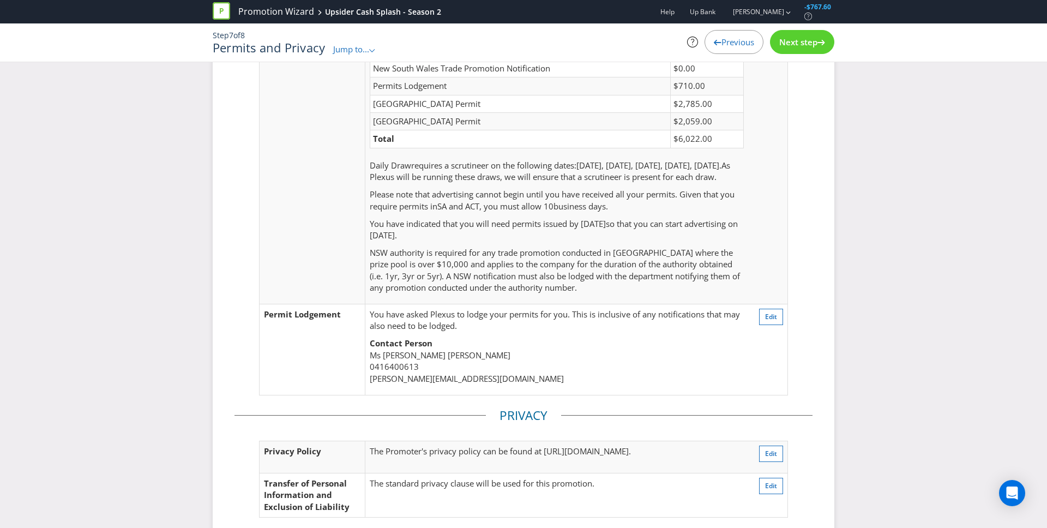
scroll to position [268, 0]
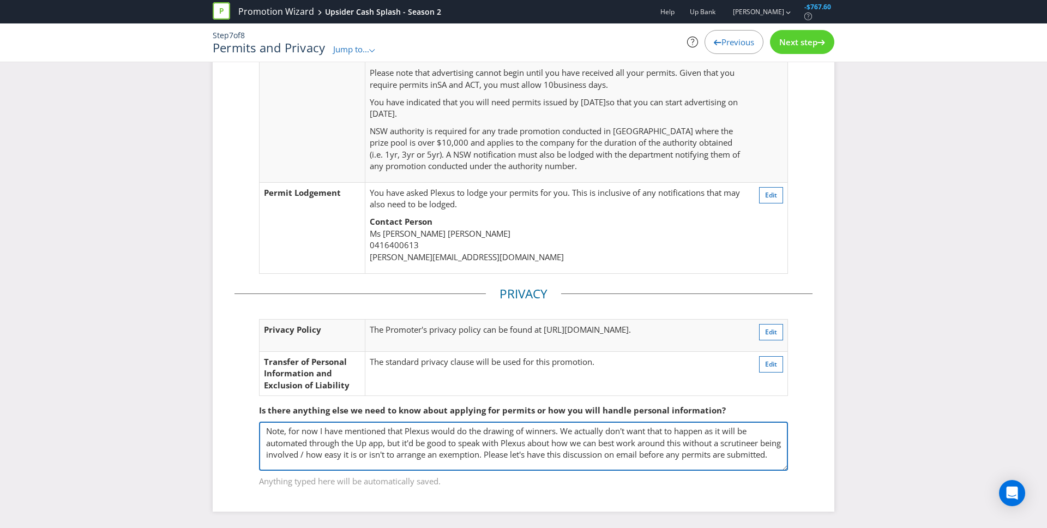
click at [322, 467] on textarea "Note, for now I have mentioned that Plexus would do the drawing of winners. We …" at bounding box center [523, 445] width 529 height 49
type textarea "Note, for now I have mentioned that Plexus would do the drawing of winners. We …"
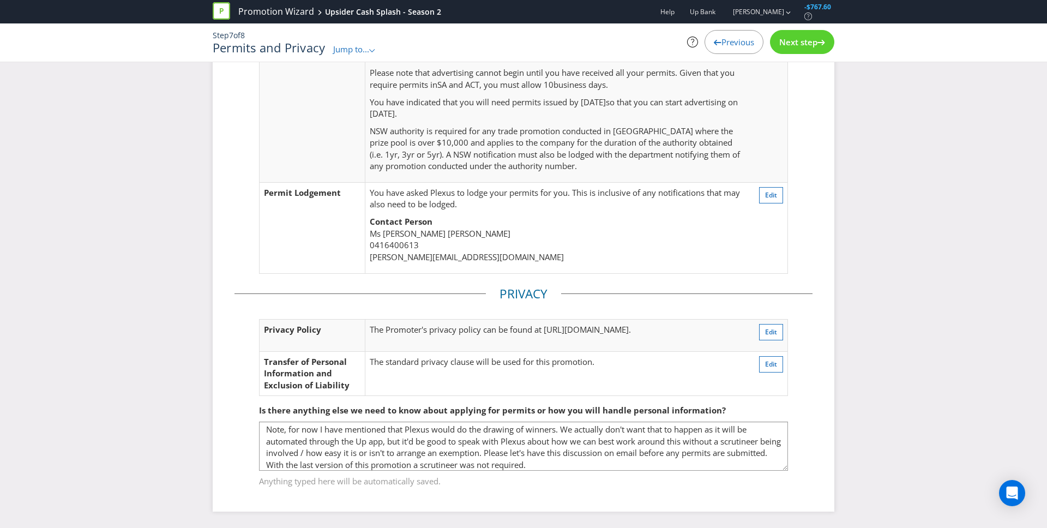
click at [792, 41] on span "Next step" at bounding box center [798, 42] width 38 height 11
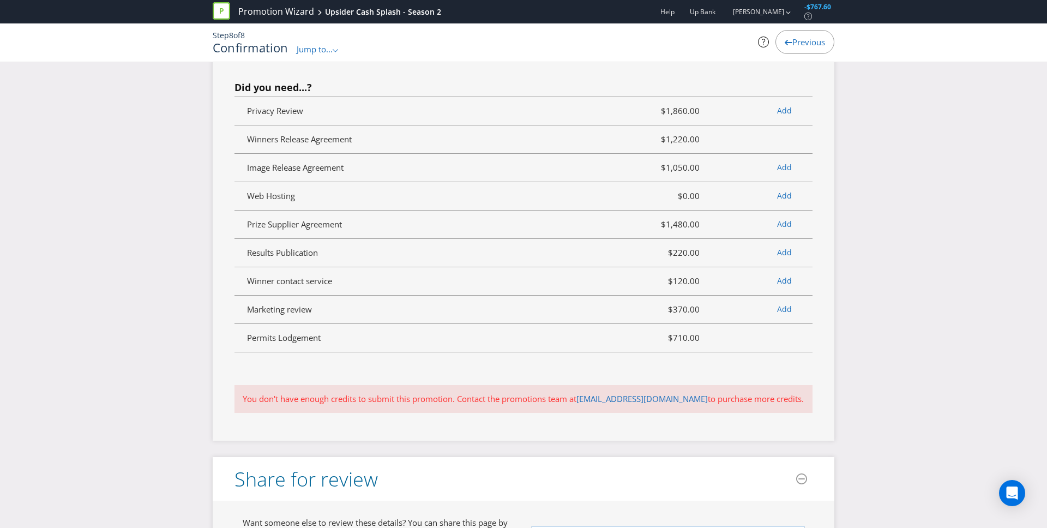
scroll to position [4606, 0]
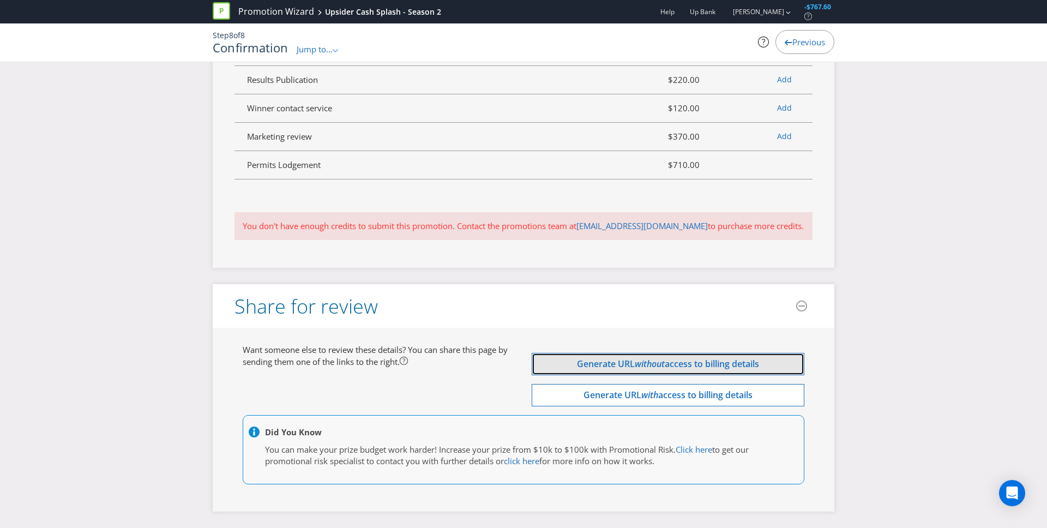
click at [658, 369] on em "without" at bounding box center [649, 364] width 30 height 12
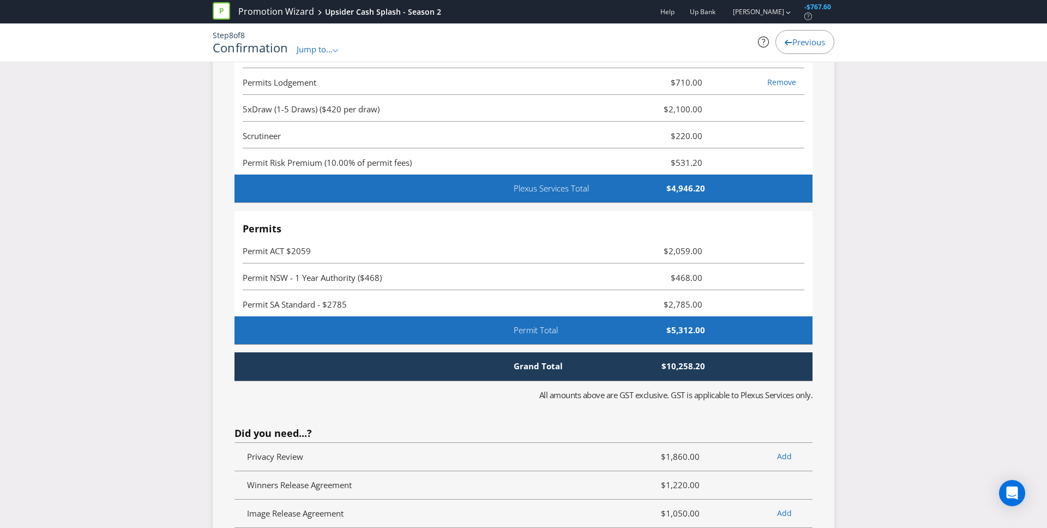
scroll to position [4606, 0]
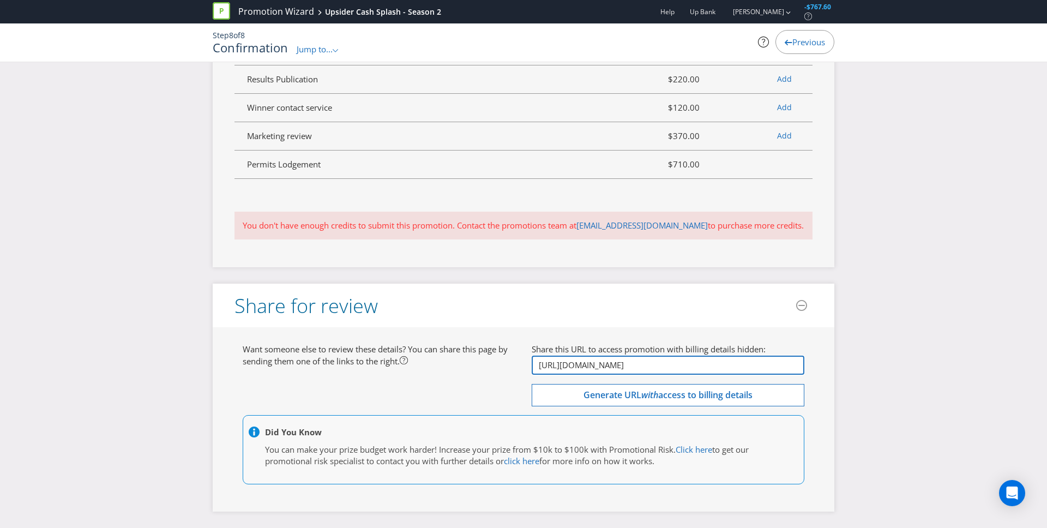
click at [727, 360] on input "[URL][DOMAIN_NAME]" at bounding box center [667, 364] width 273 height 19
click at [822, 9] on span "-$767.60" at bounding box center [817, 6] width 27 height 9
click at [813, 7] on span "-$767.60" at bounding box center [817, 6] width 27 height 9
